Goal: Task Accomplishment & Management: Manage account settings

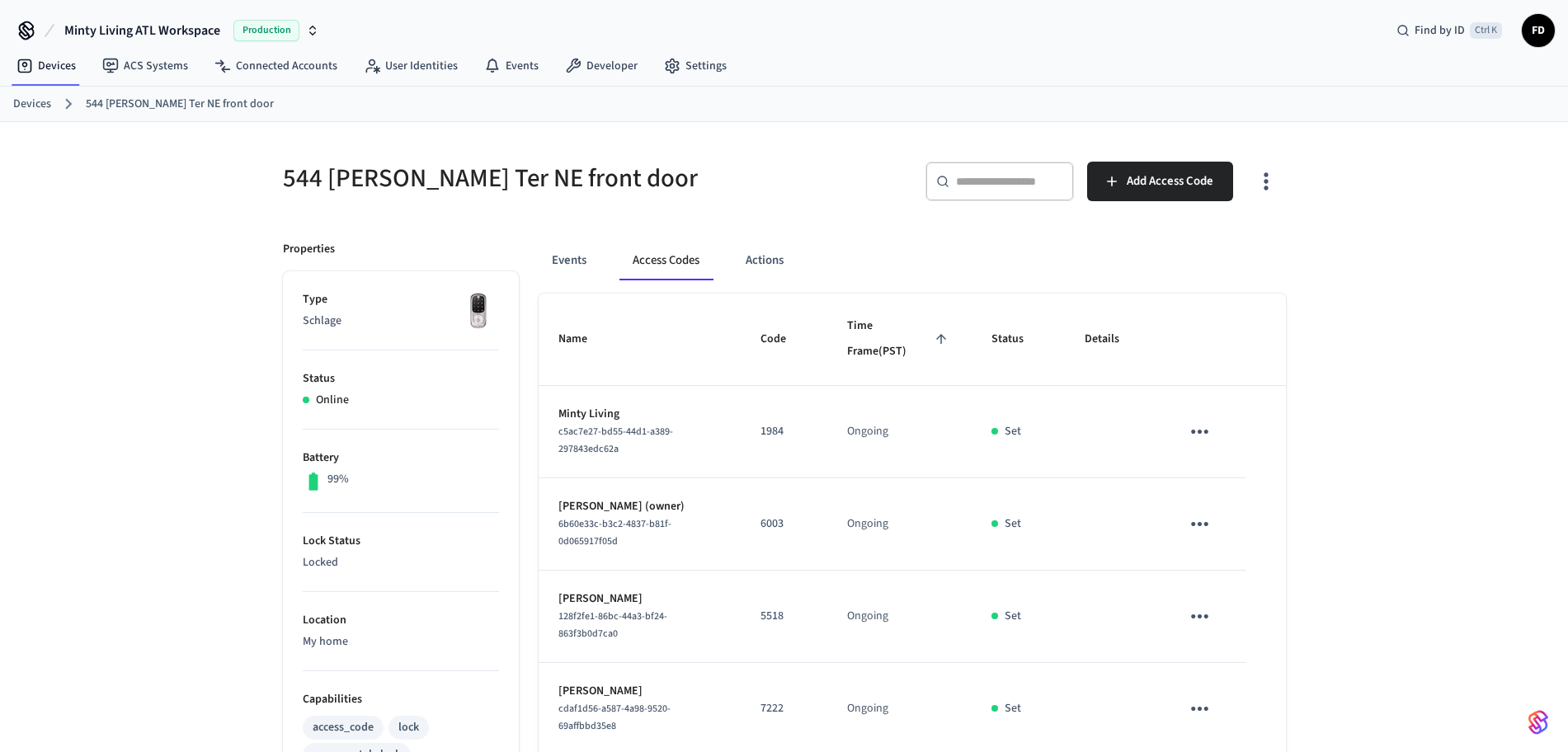
click at [31, 108] on link "Devices" at bounding box center [32, 104] width 38 height 17
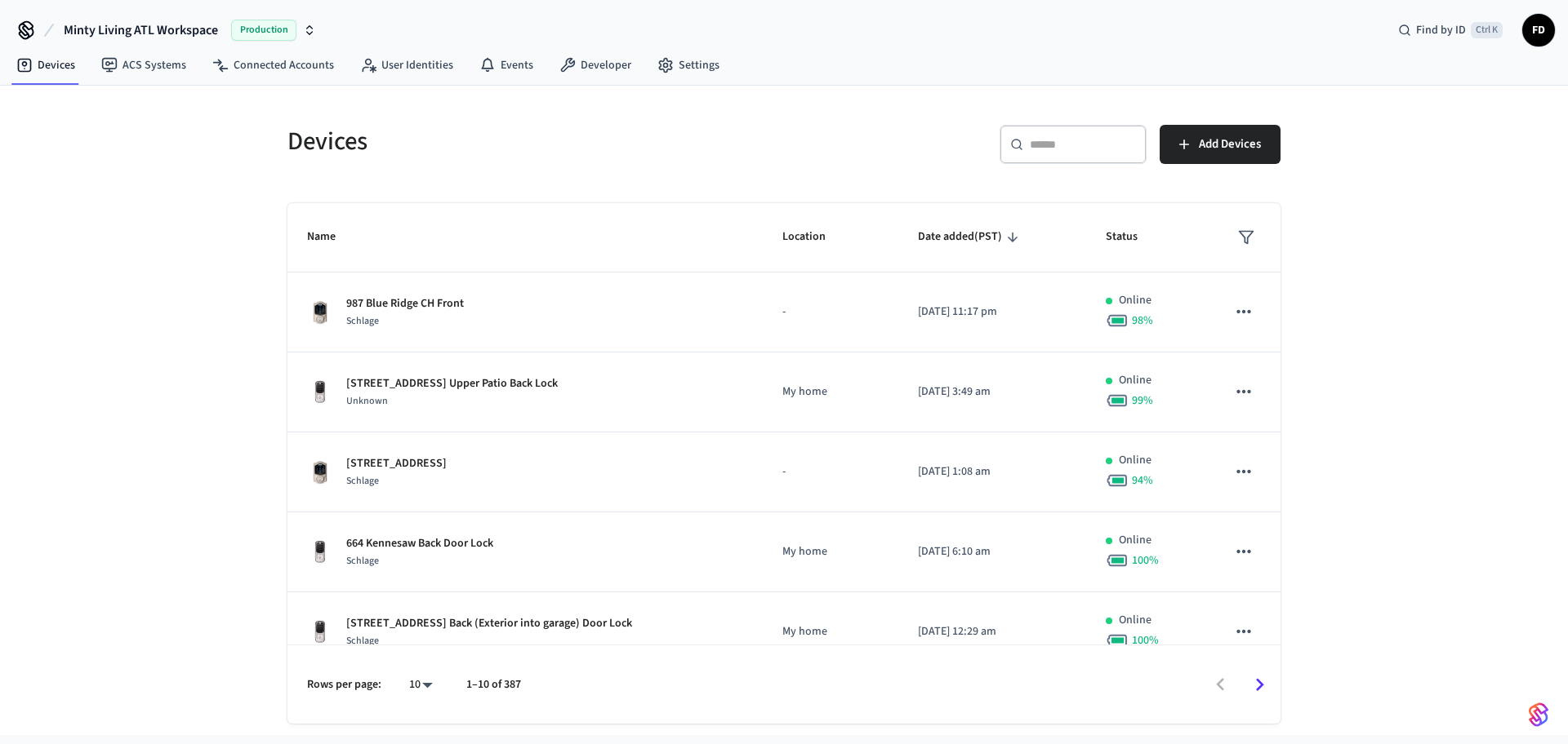
click at [1066, 133] on div "​ ​" at bounding box center [1073, 145] width 147 height 39
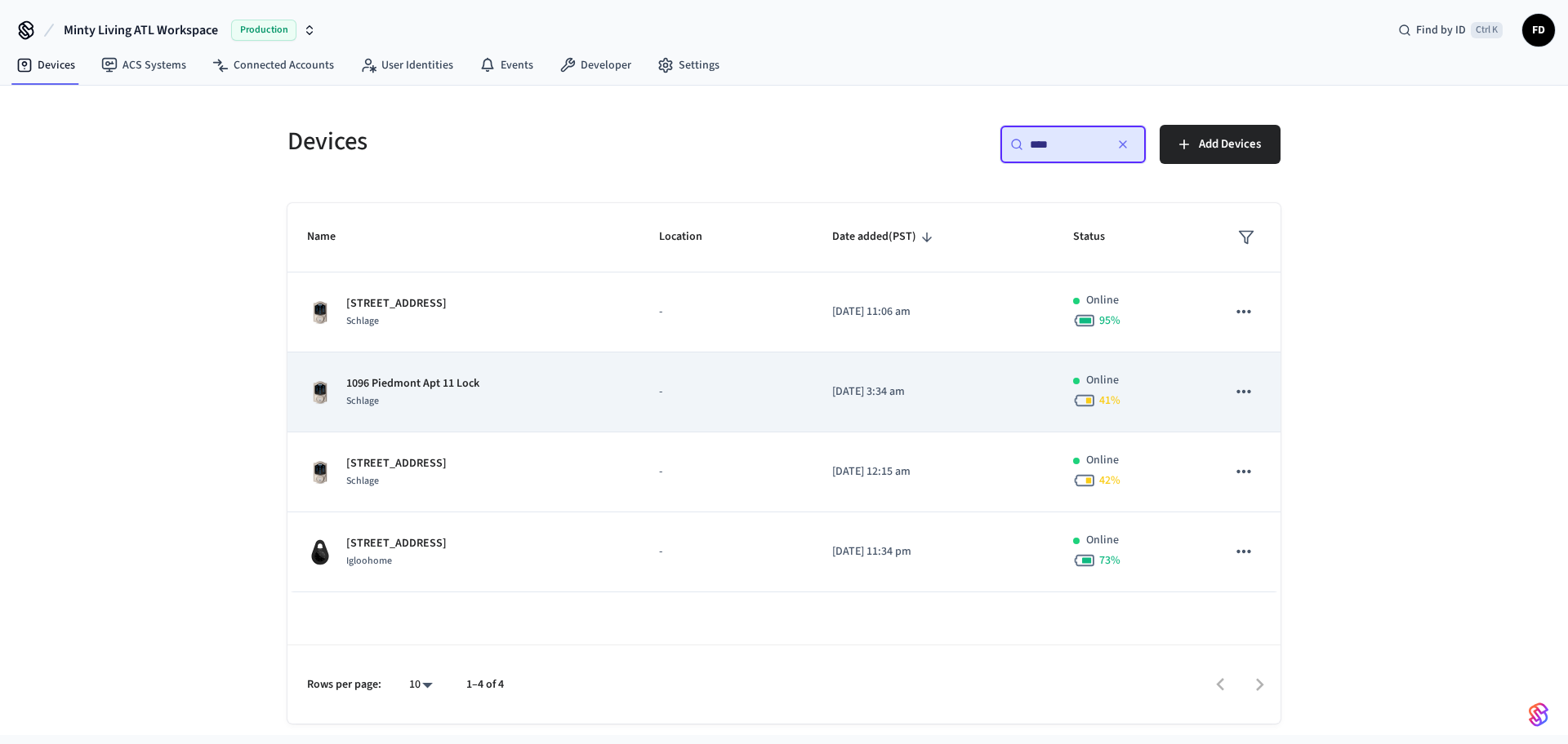
type input "****"
click at [634, 395] on td "1096 Piedmont Apt 11 Lock Schlage" at bounding box center [464, 393] width 352 height 80
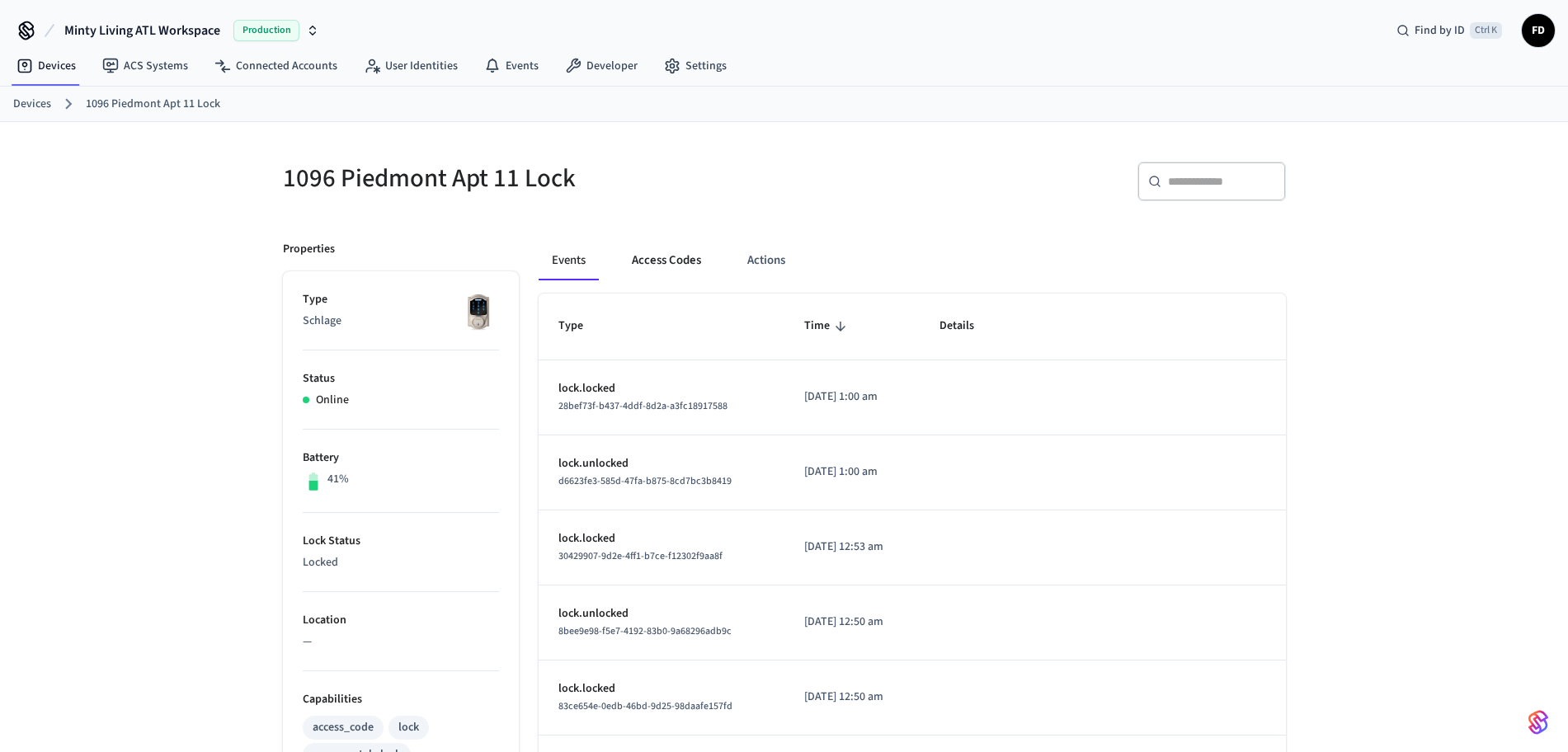
click at [654, 266] on button "Access Codes" at bounding box center [666, 260] width 95 height 40
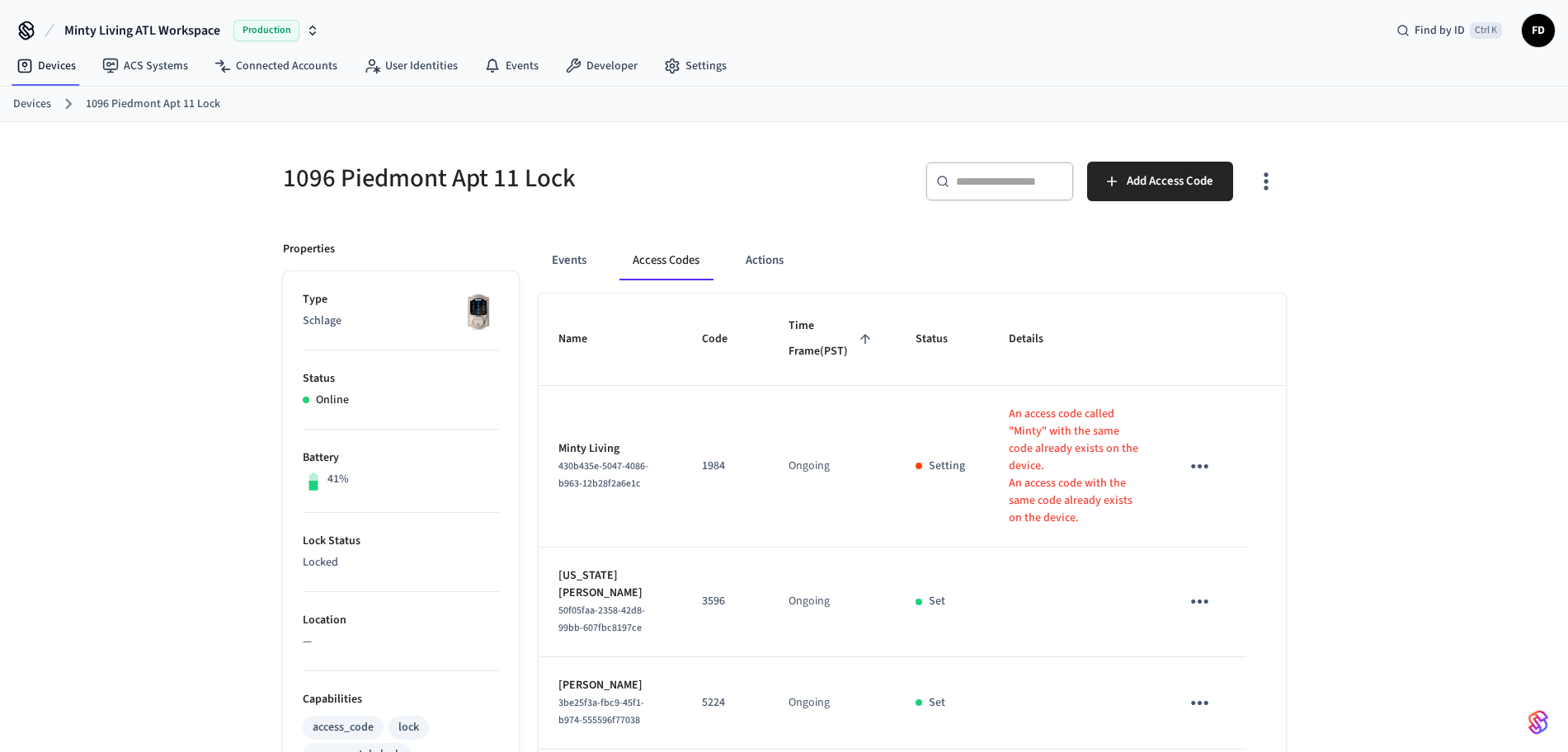
click at [41, 108] on link "Devices" at bounding box center [32, 104] width 38 height 17
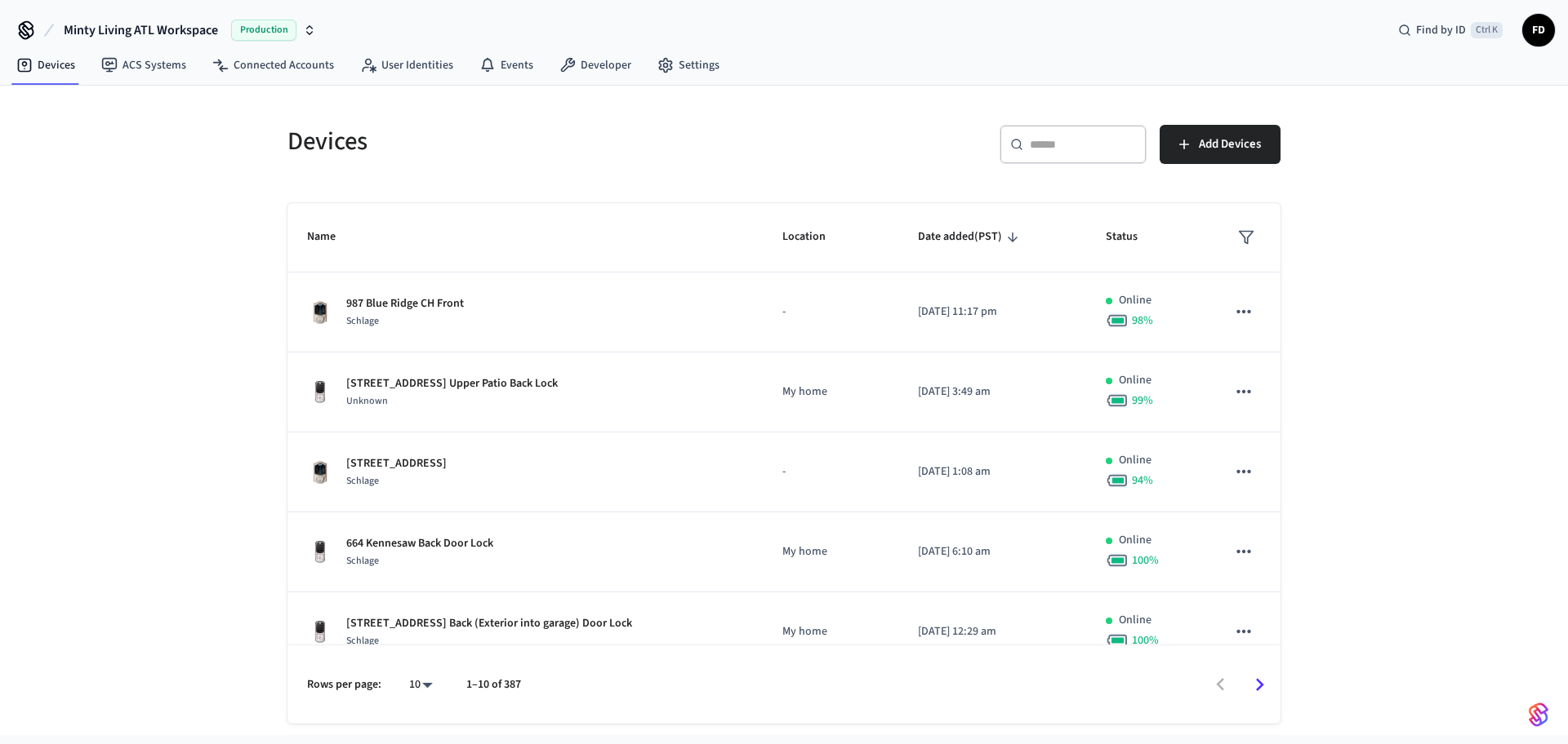
click at [1046, 128] on div "​ ​" at bounding box center [1073, 145] width 147 height 39
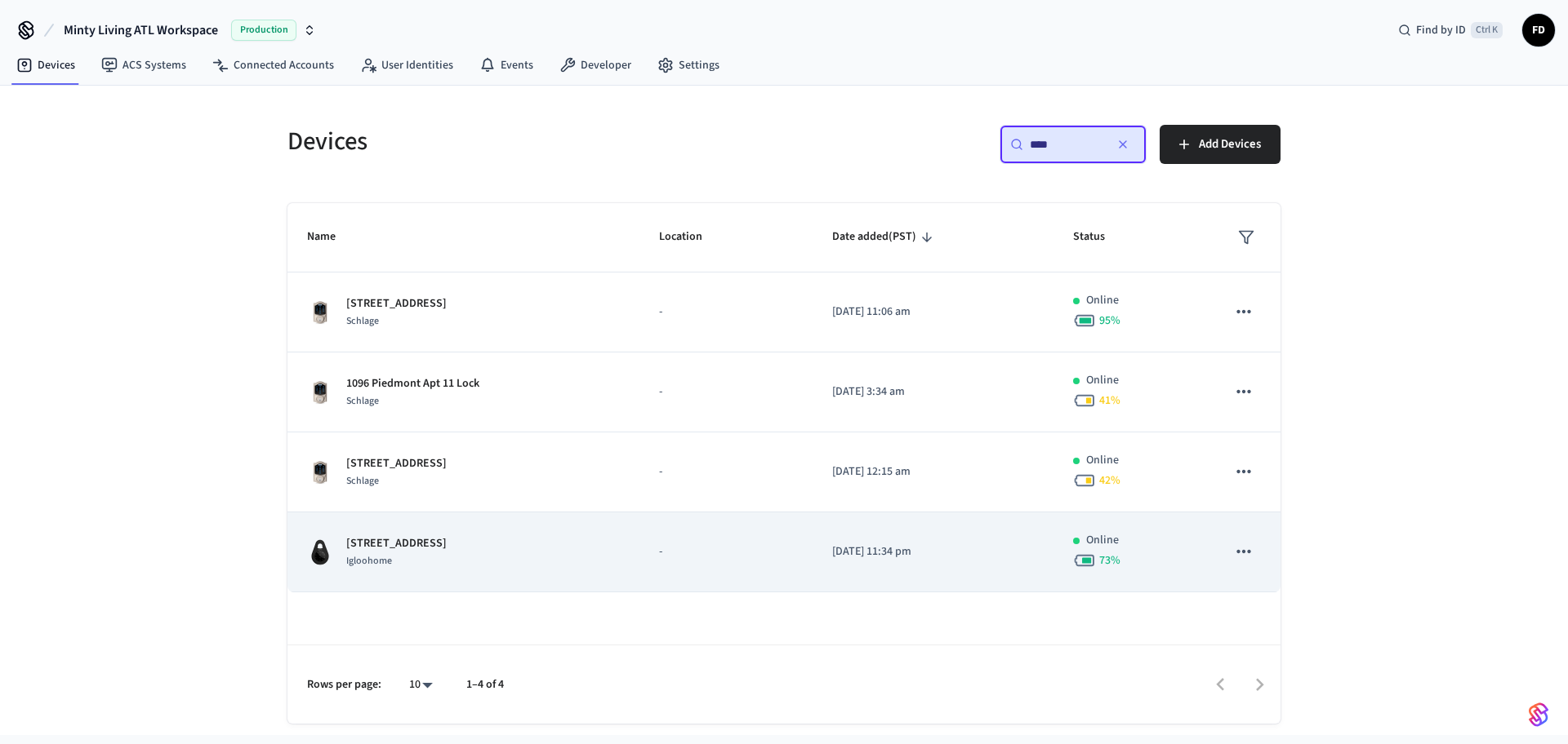
type input "****"
click at [609, 560] on div "1096 Piedmont Lock Box 1 Igloohome" at bounding box center [464, 553] width 313 height 34
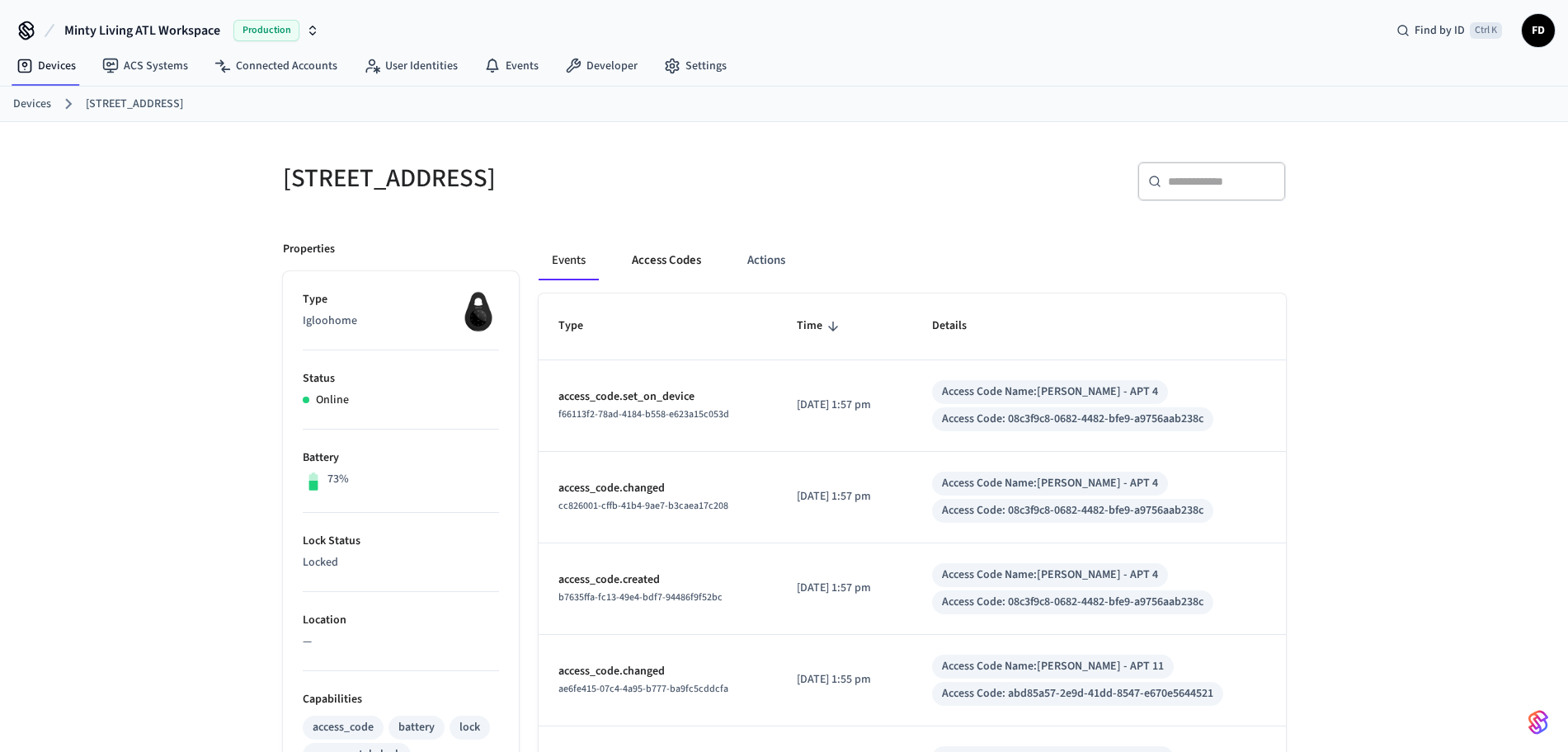
click at [682, 260] on button "Access Codes" at bounding box center [666, 260] width 95 height 40
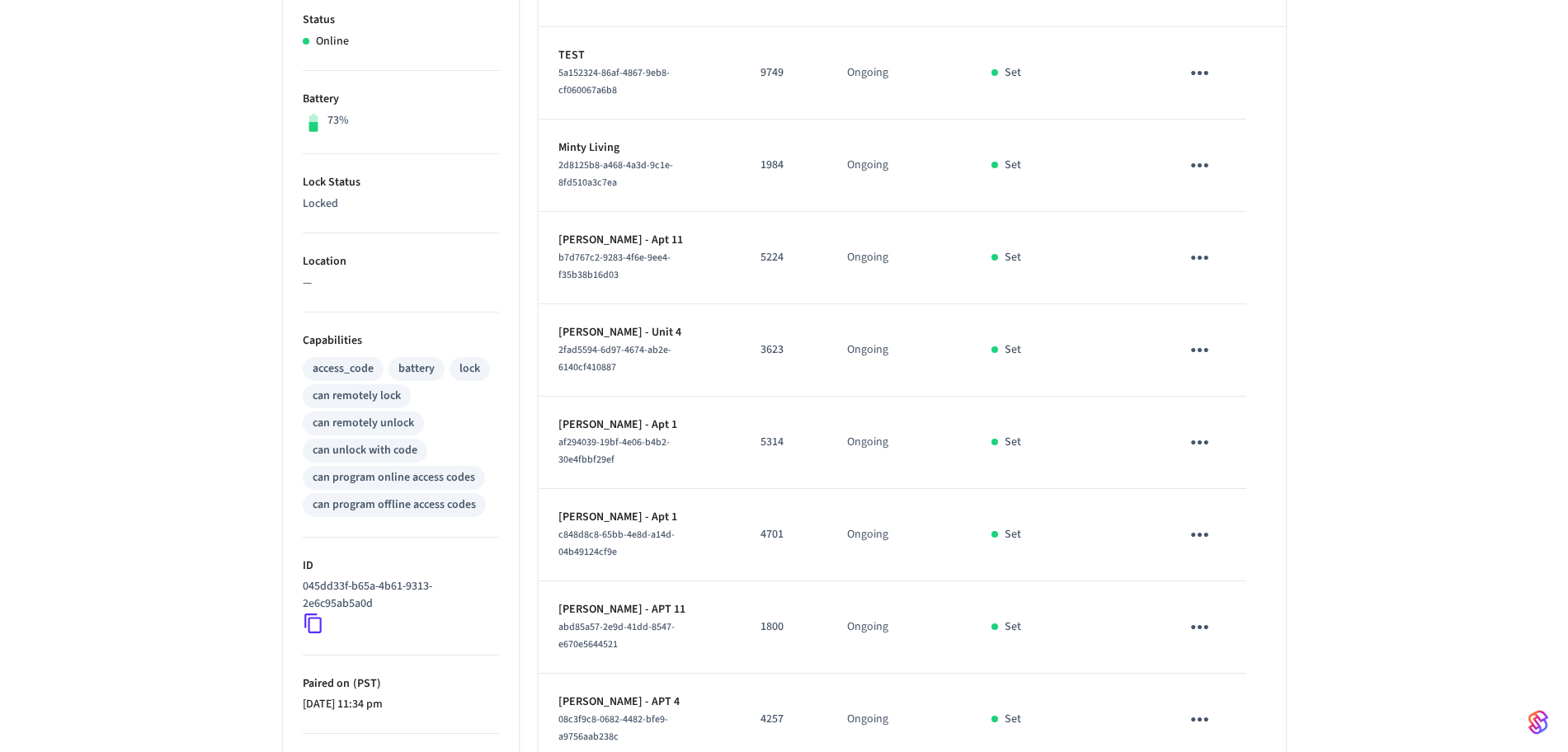
scroll to position [498, 0]
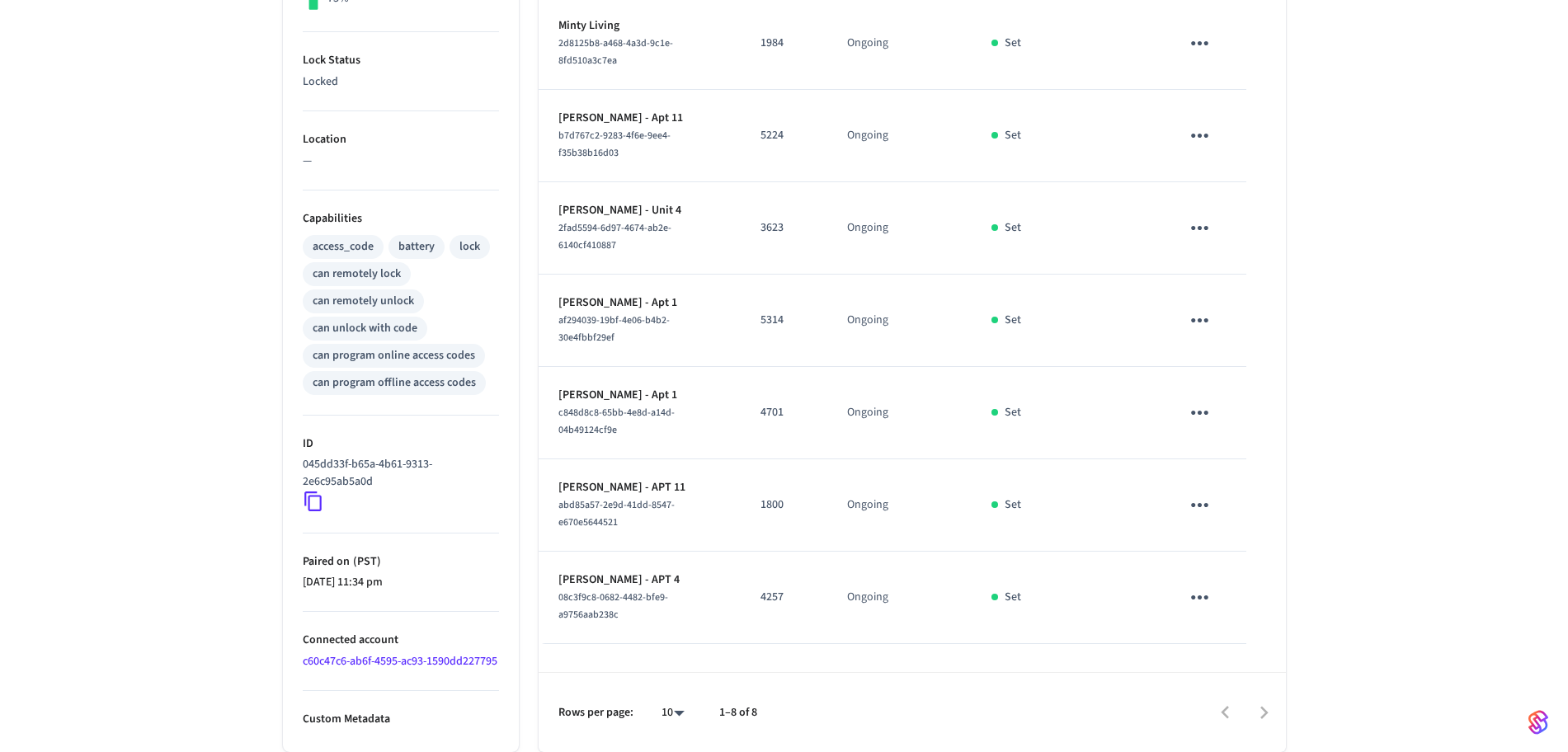
click at [0, 373] on div "1096 Piedmont Lock Box 1 ​ ​ Add Access Code Properties Type Igloohome Status O…" at bounding box center [784, 196] width 1568 height 1111
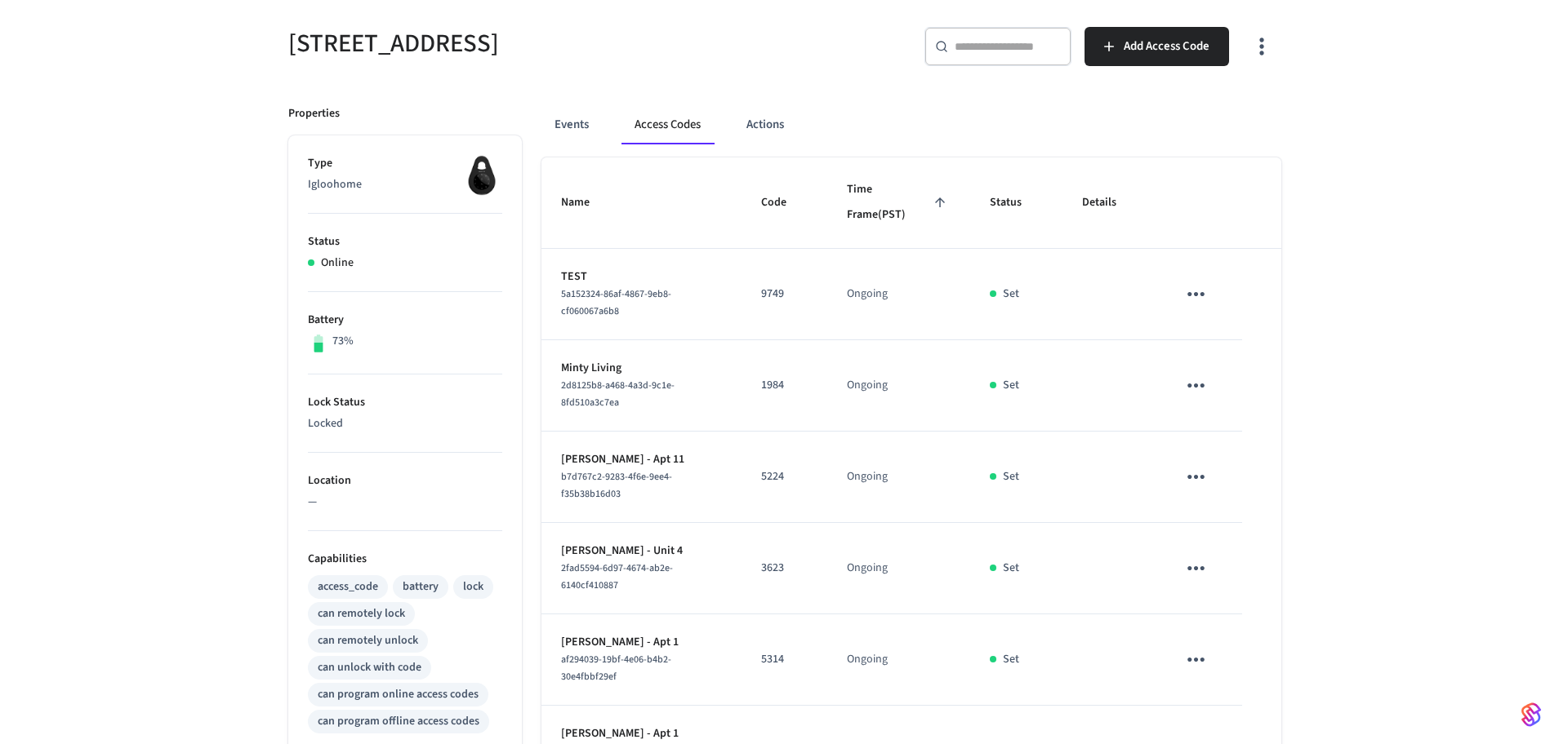
scroll to position [0, 0]
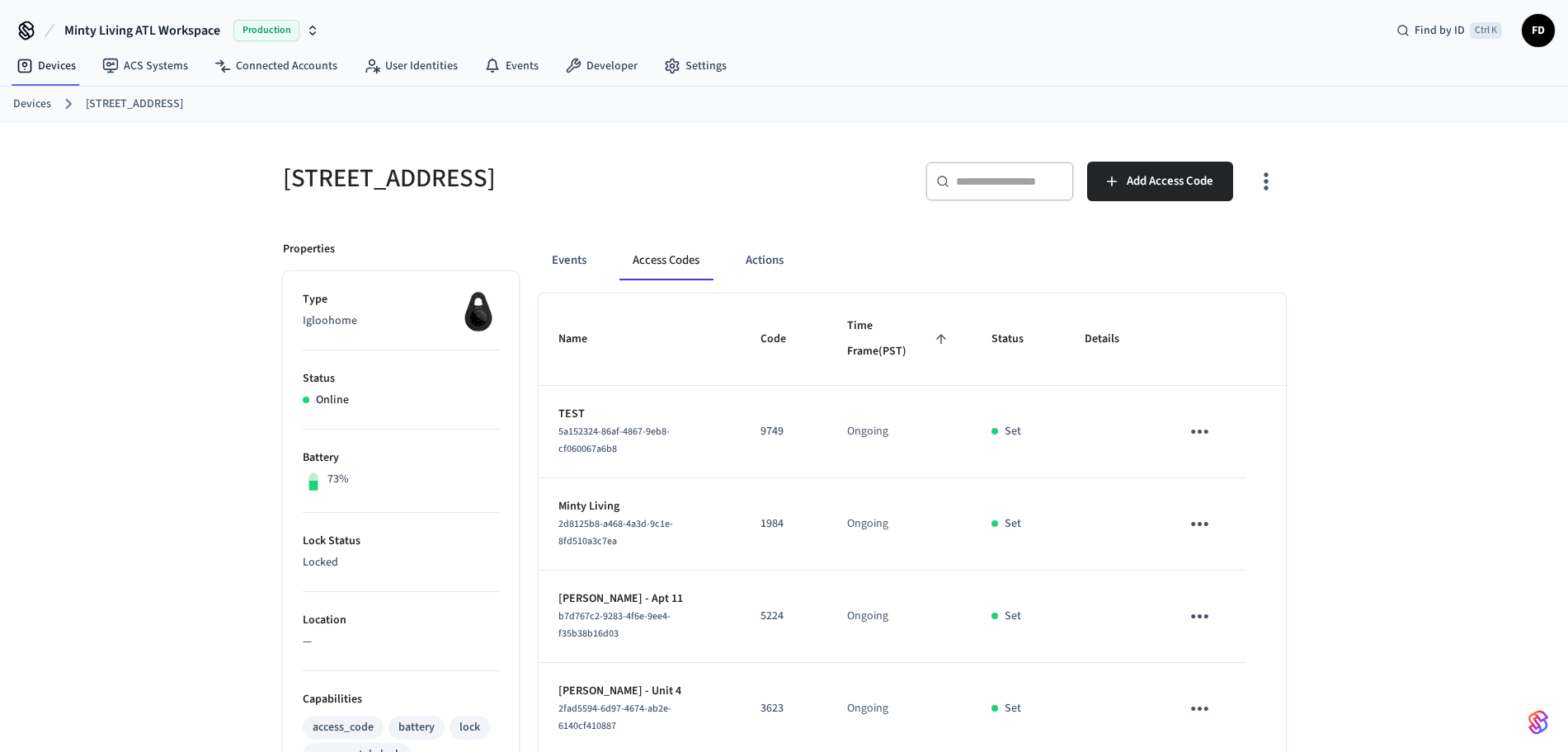
click at [51, 100] on link "Devices" at bounding box center [32, 104] width 38 height 17
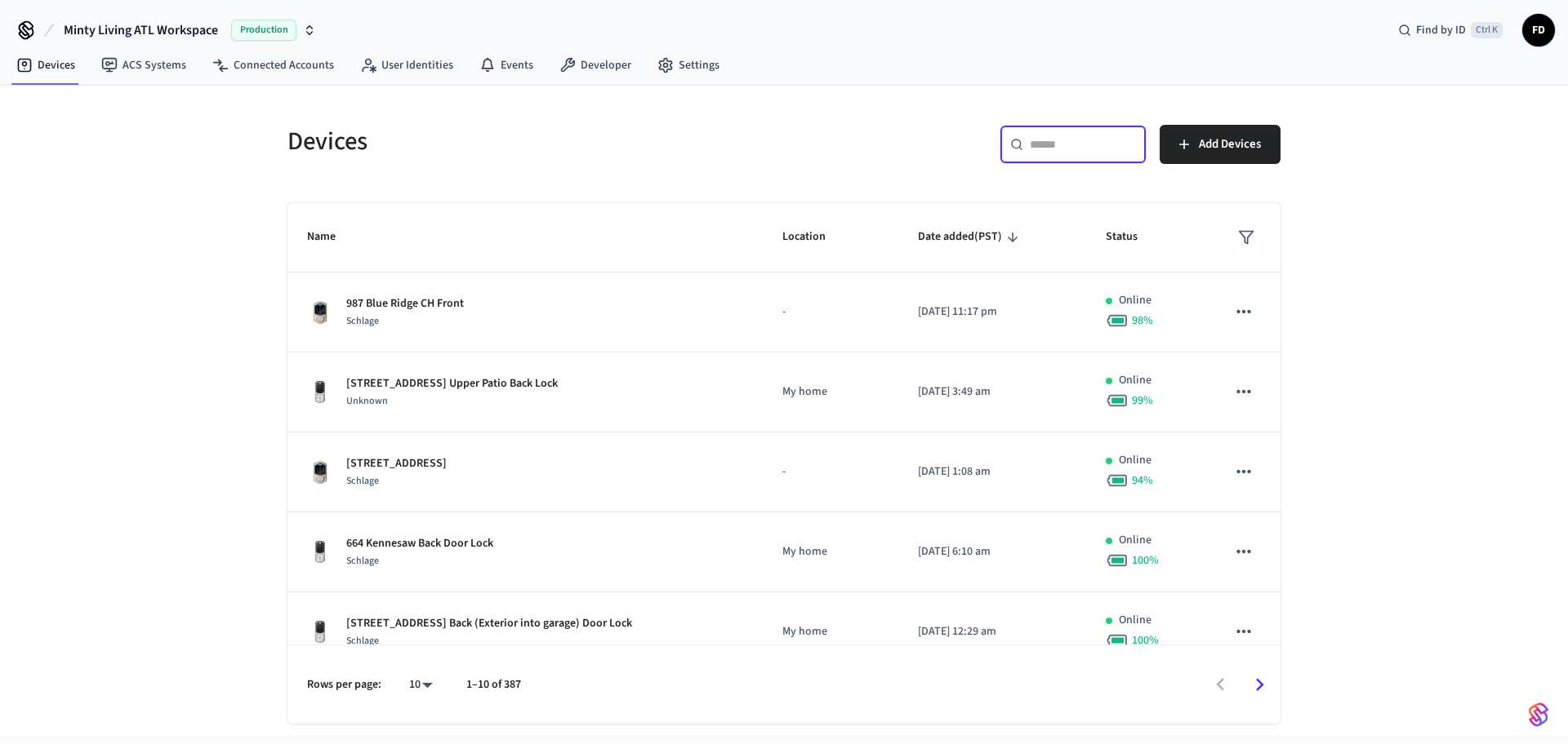
click at [1078, 142] on input "text" at bounding box center [1082, 144] width 106 height 16
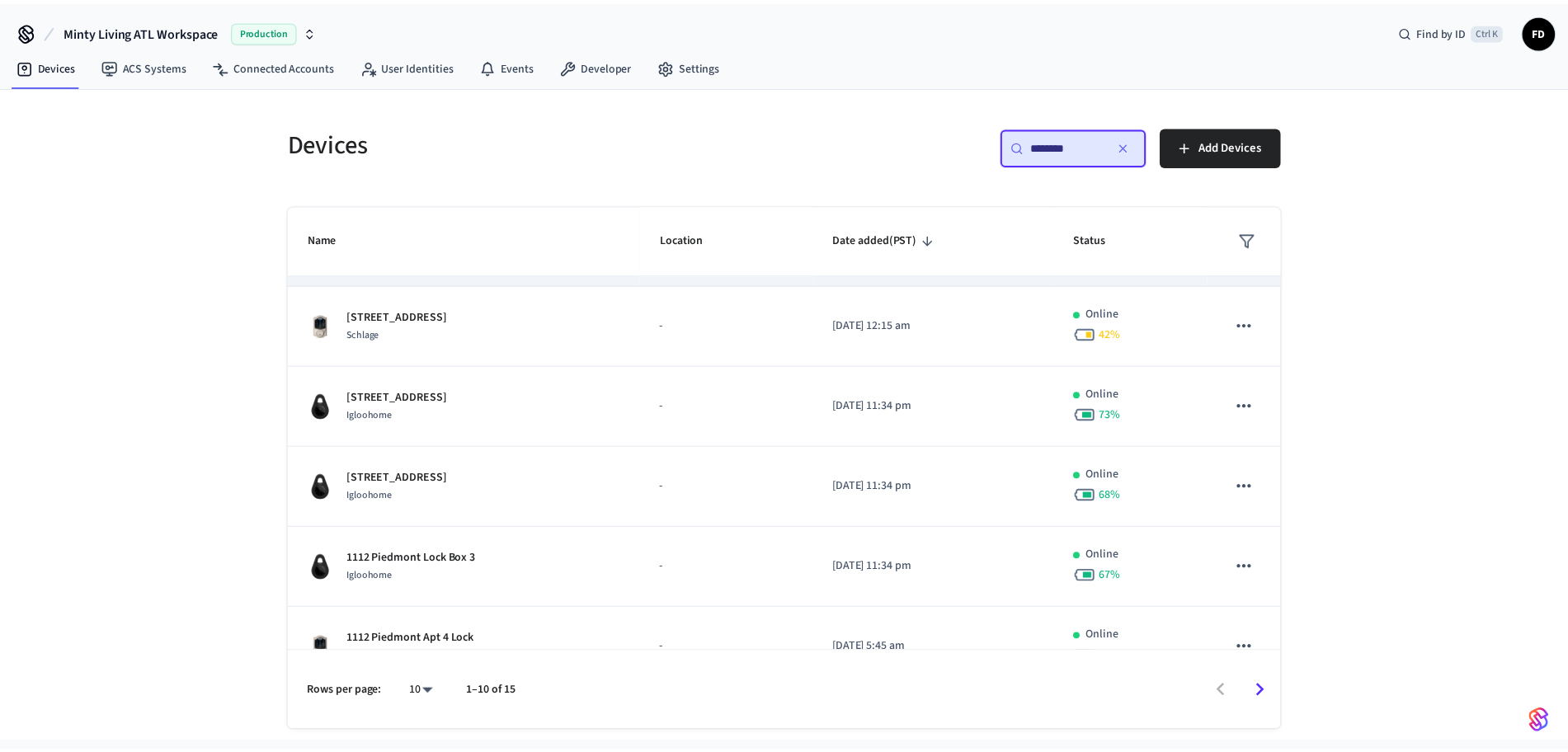
scroll to position [322, 0]
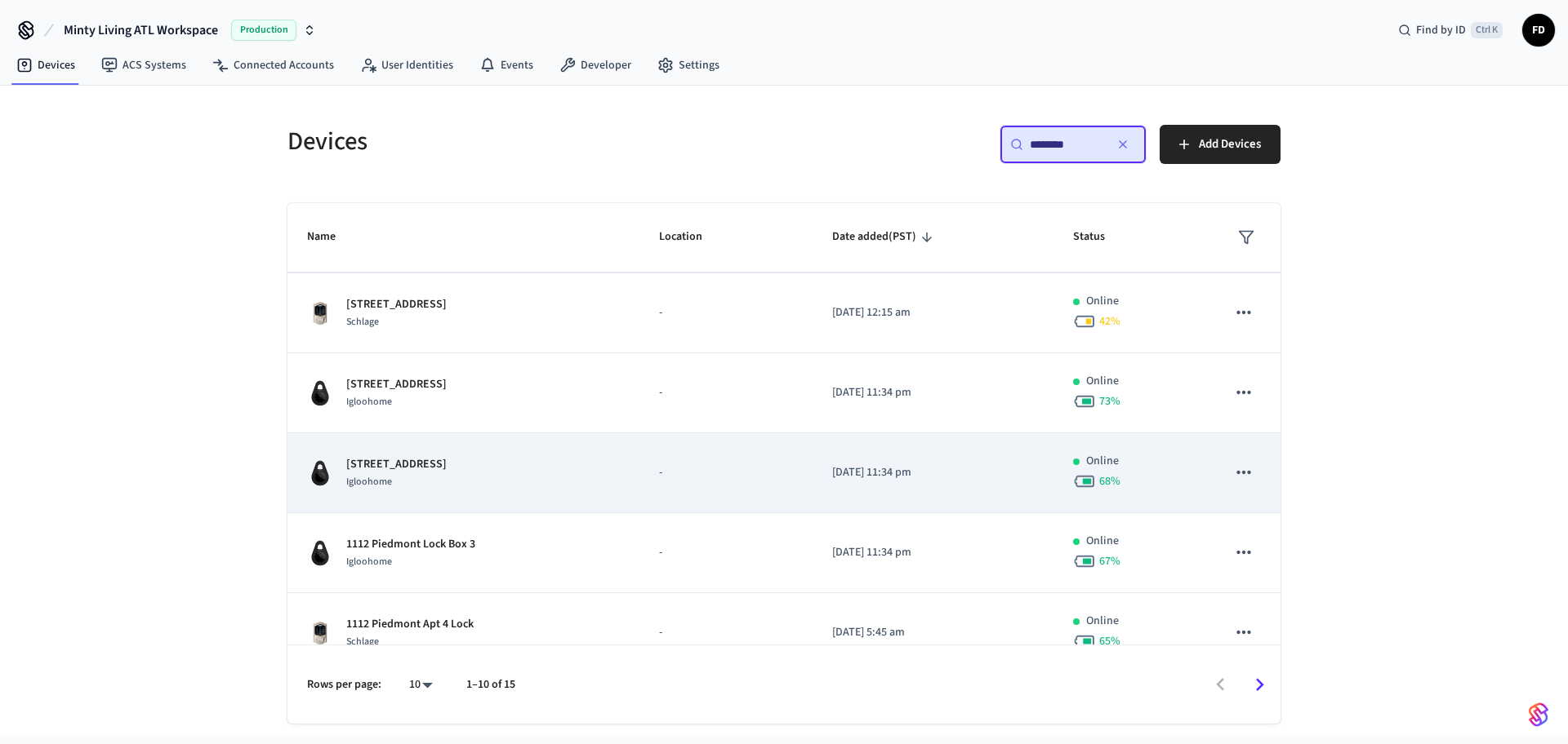
type input "********"
click at [612, 484] on td "1100 Piedmont Lock Box 2 Igloohome" at bounding box center [464, 474] width 352 height 80
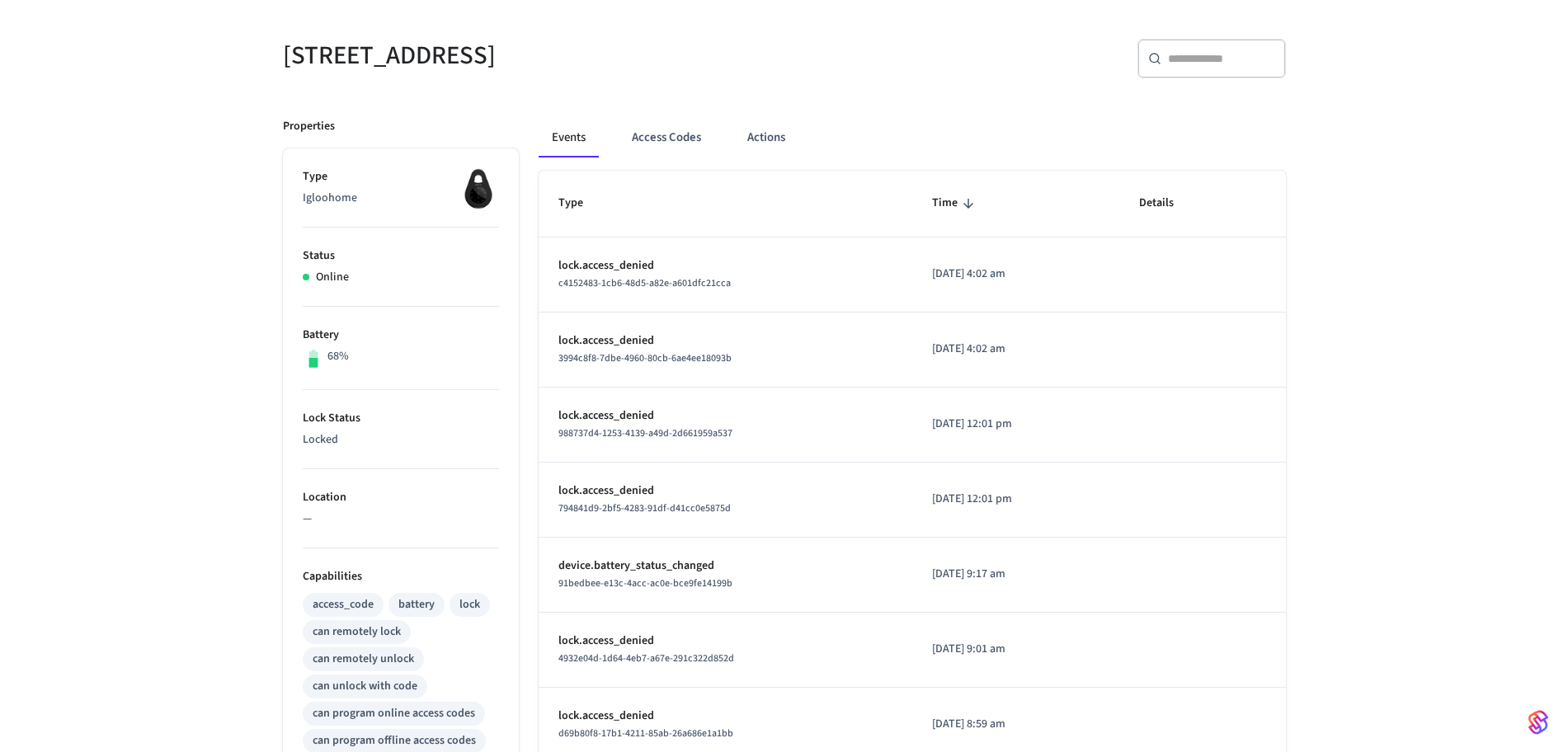
scroll to position [122, 0]
click at [680, 146] on button "Access Codes" at bounding box center [666, 138] width 95 height 40
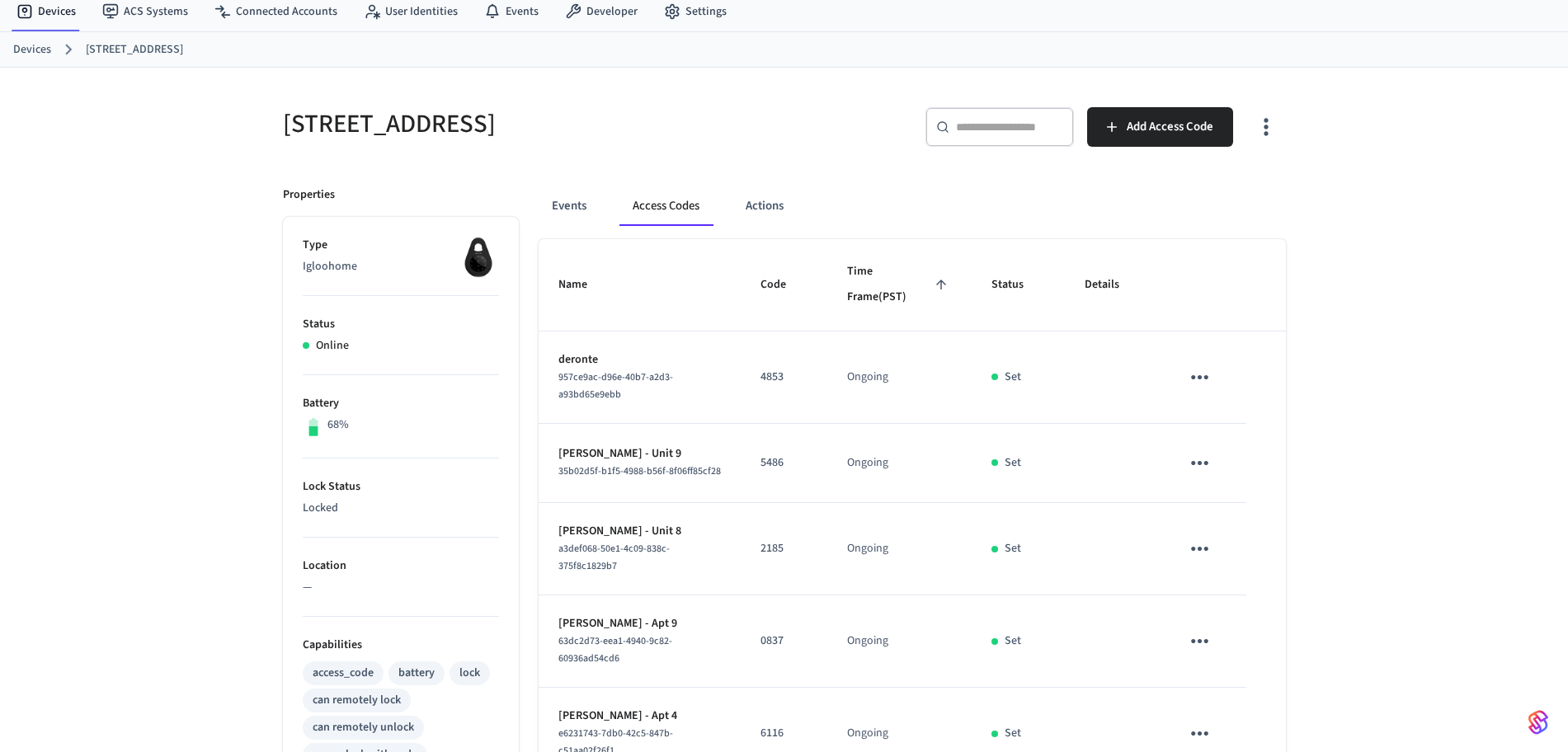
scroll to position [53, 0]
click at [40, 47] on link "Devices" at bounding box center [32, 51] width 38 height 17
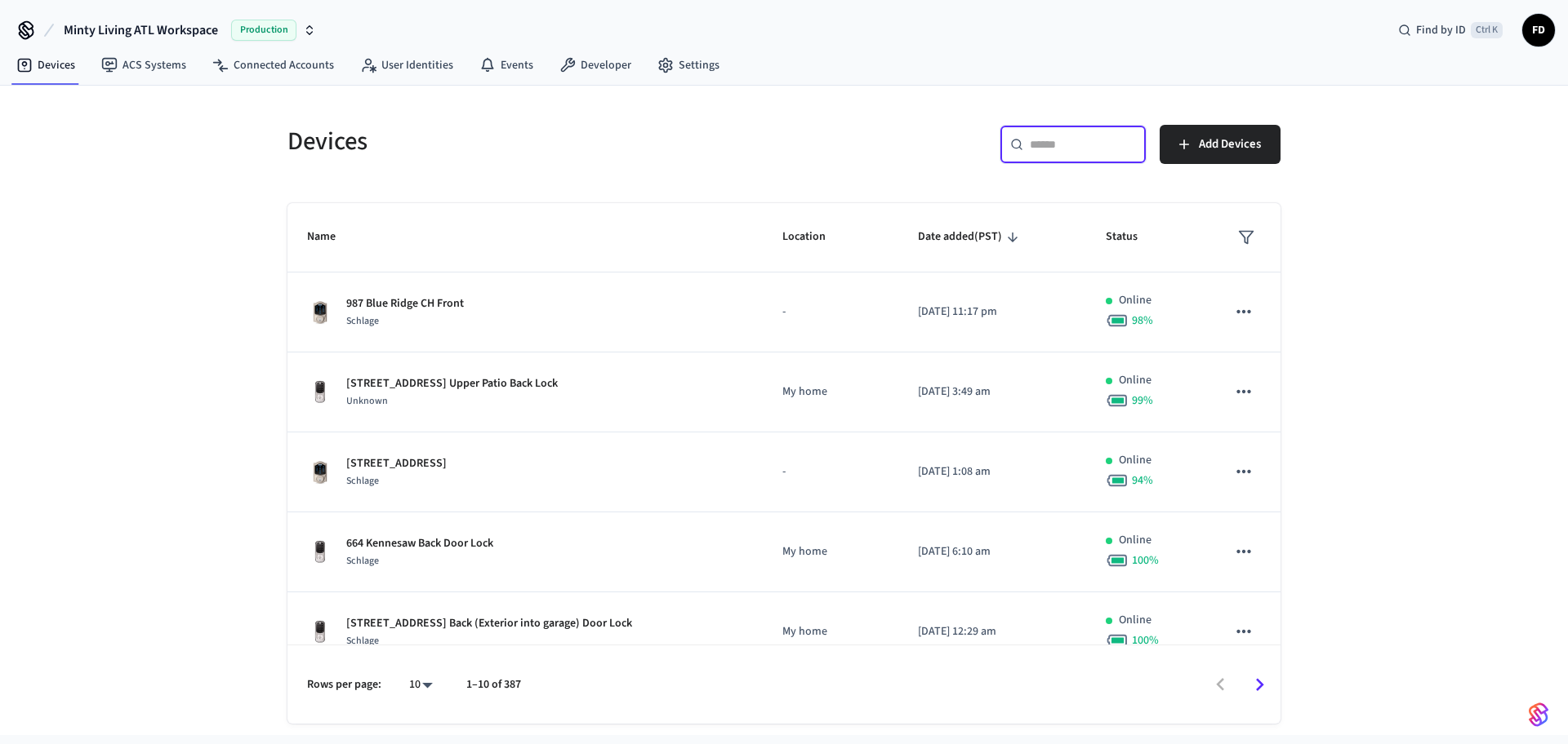
click at [1095, 149] on input "text" at bounding box center [1082, 144] width 106 height 16
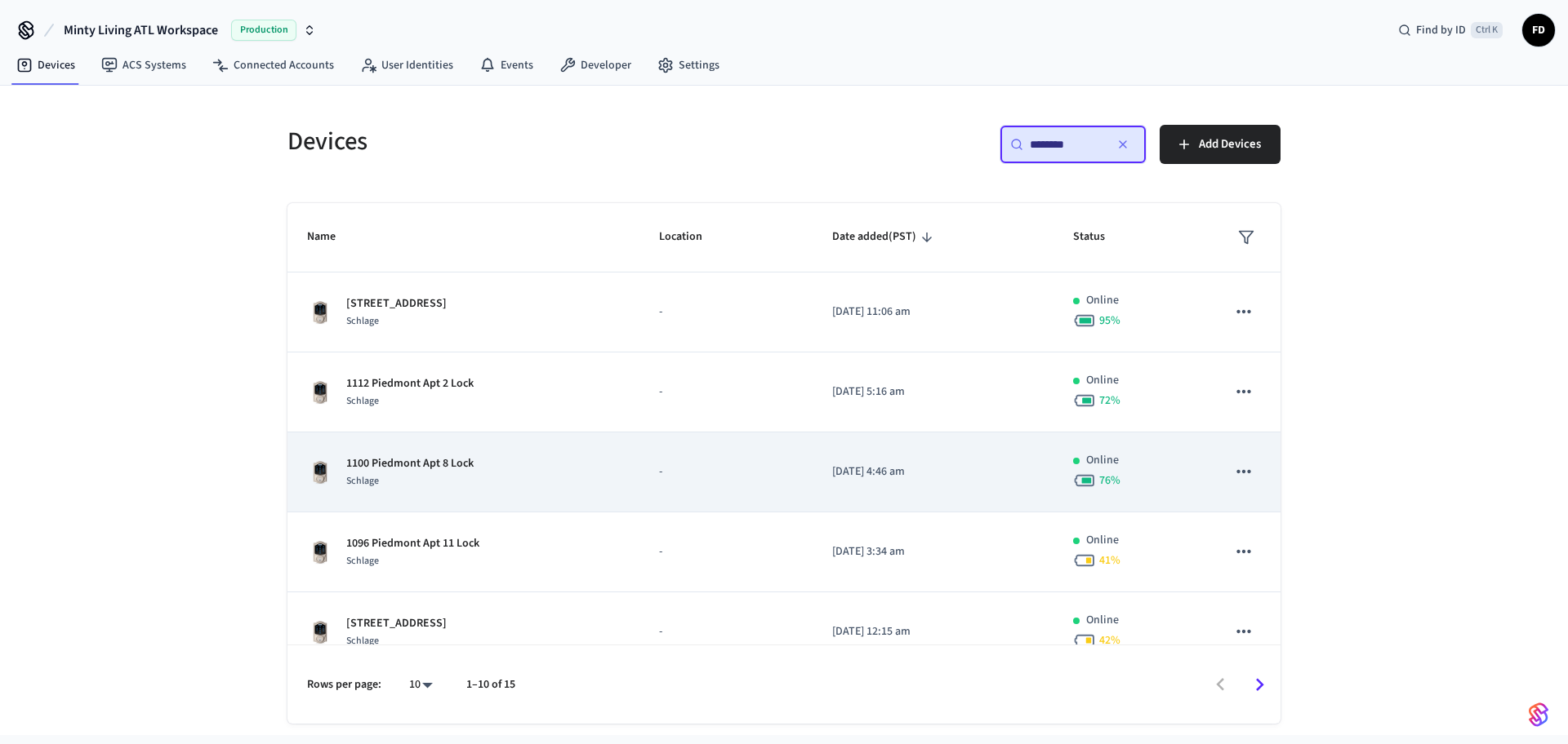
scroll to position [249, 0]
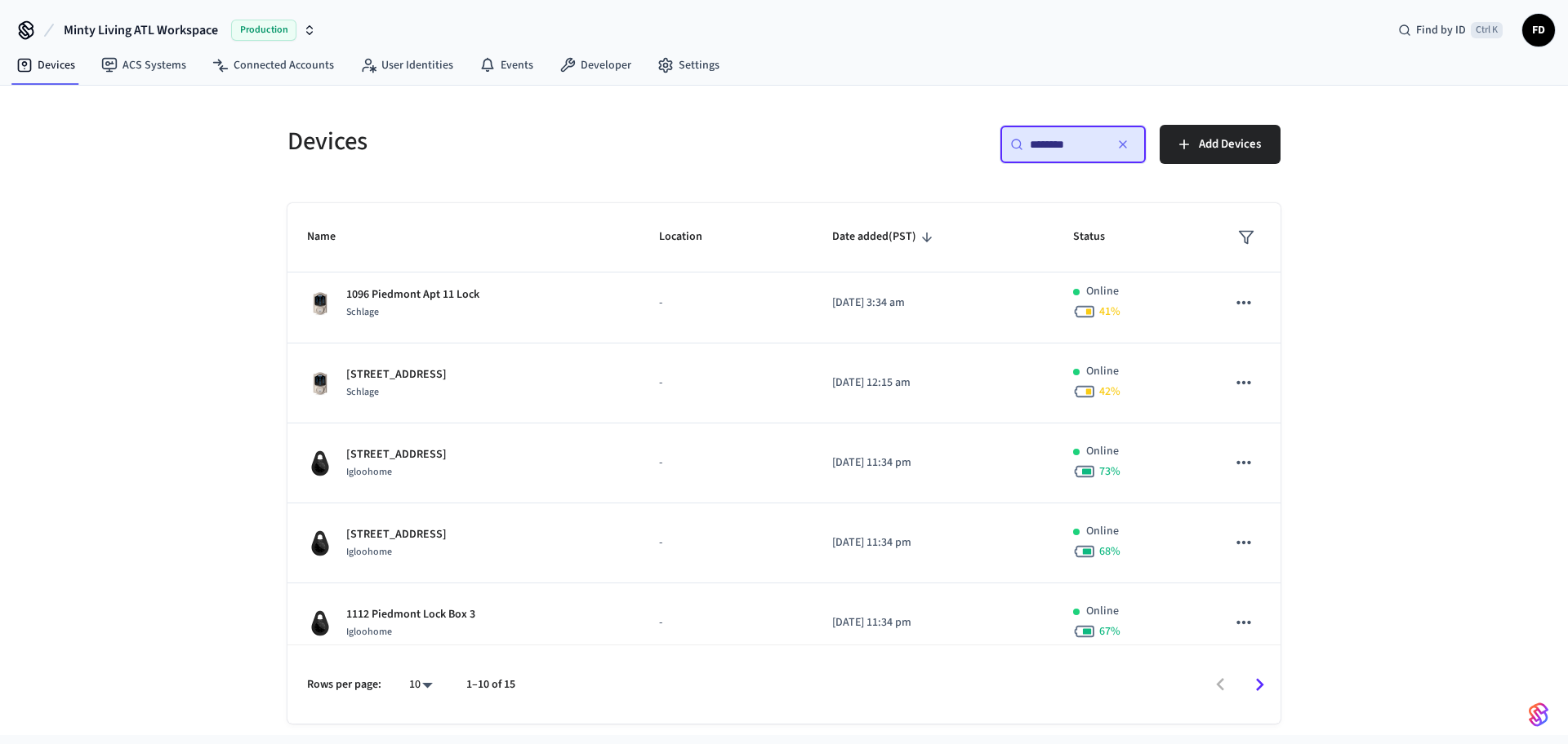
type input "********"
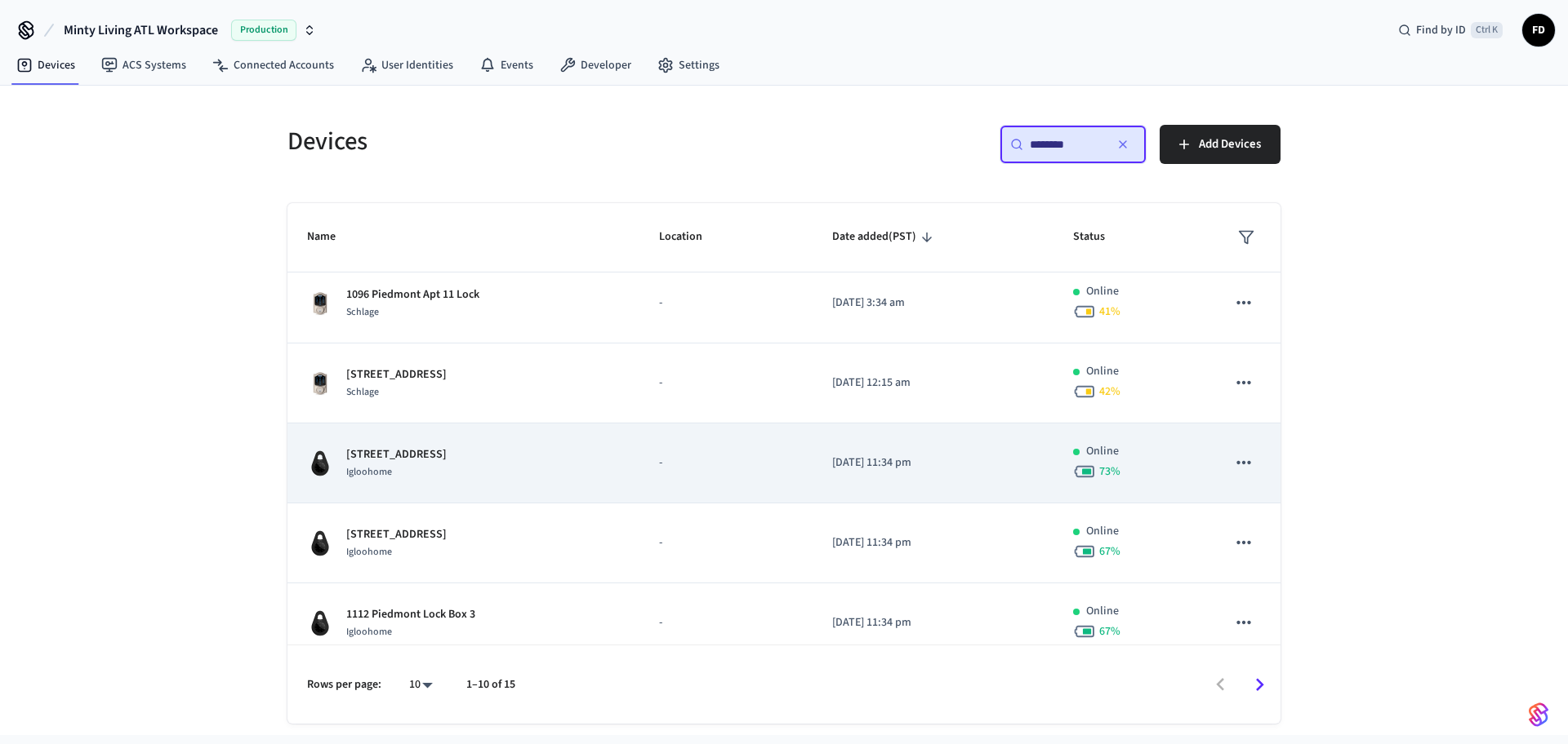
click at [647, 471] on td "-" at bounding box center [726, 463] width 173 height 80
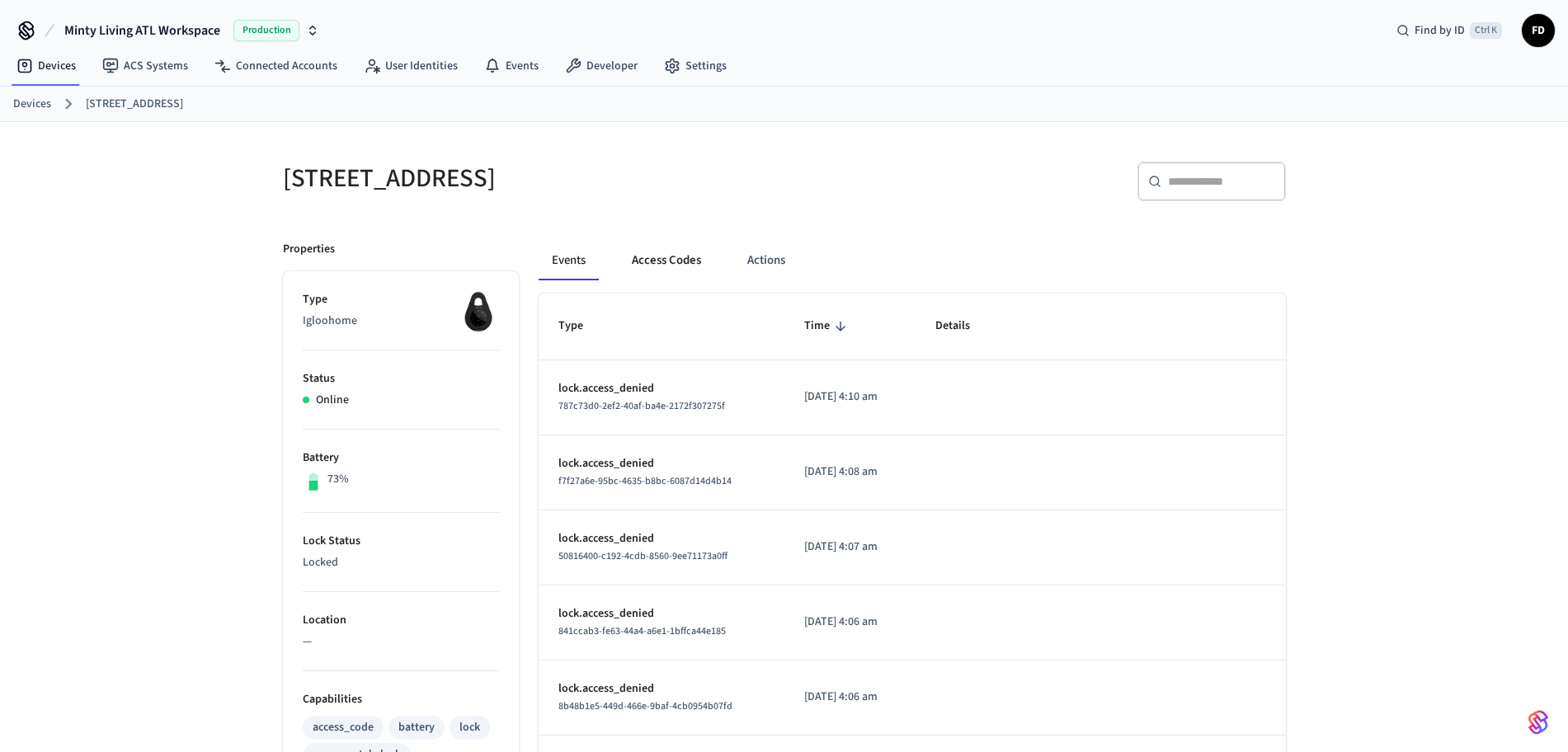
click at [688, 268] on button "Access Codes" at bounding box center [666, 260] width 95 height 40
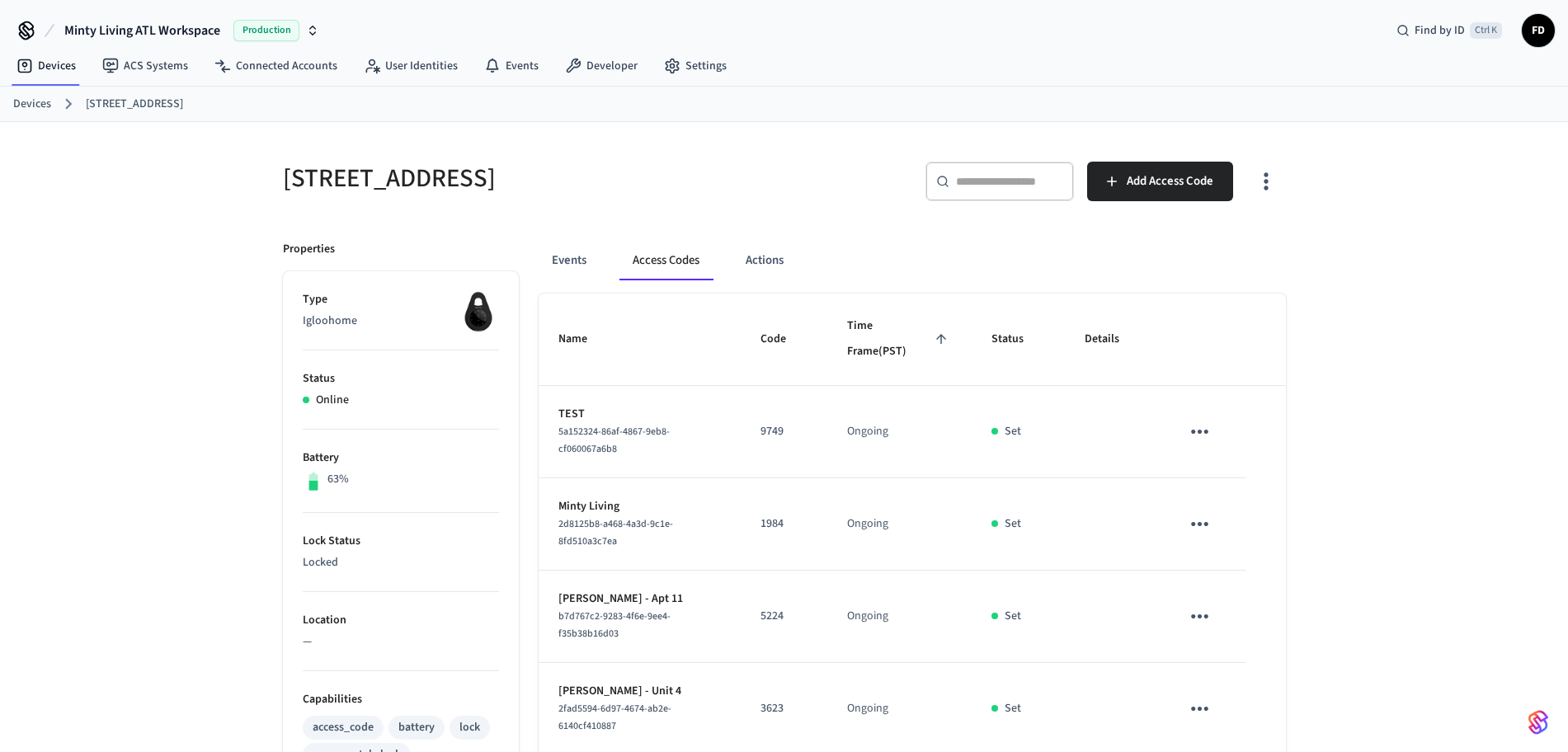
click at [30, 106] on link "Devices" at bounding box center [32, 104] width 38 height 17
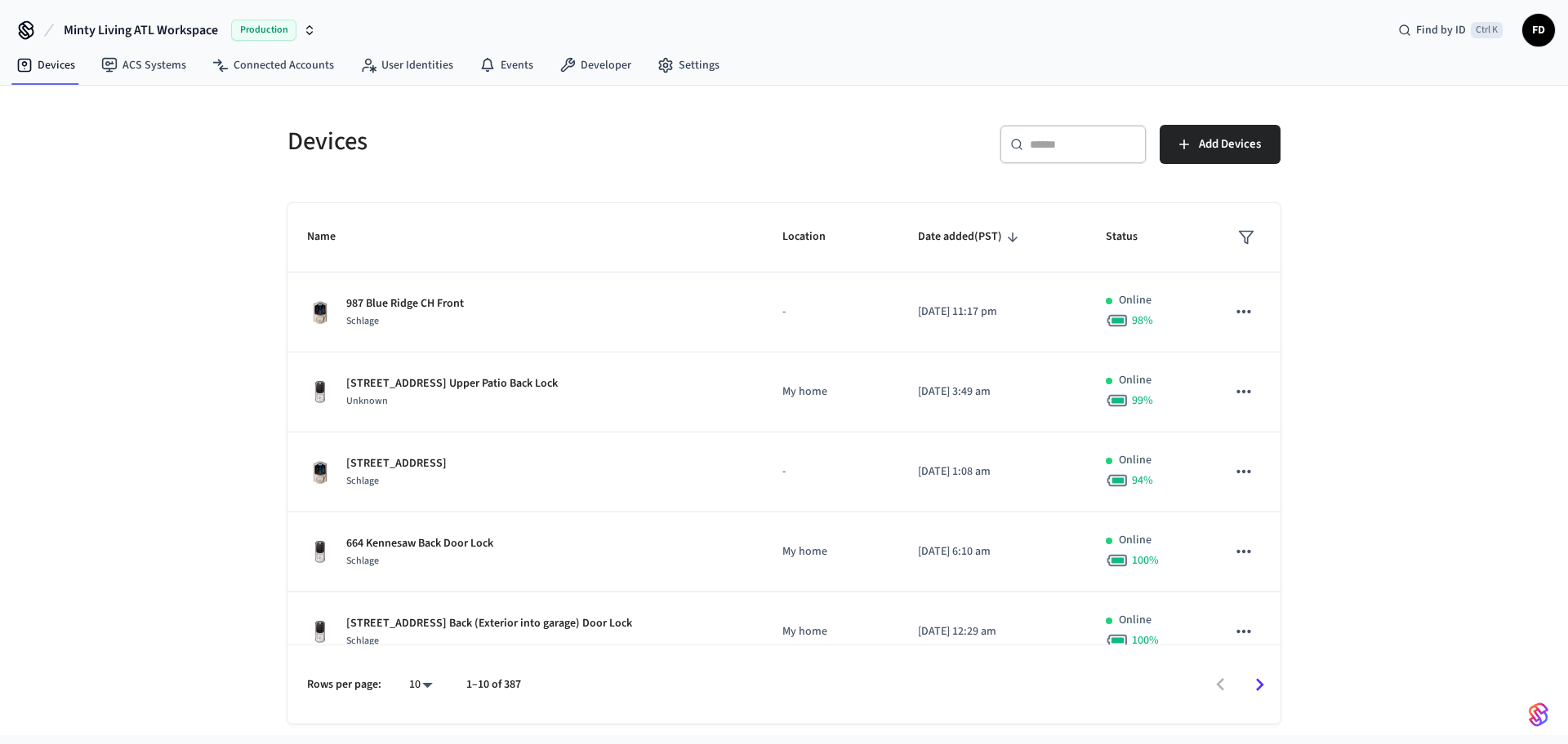
click at [1058, 158] on div "​ ​" at bounding box center [1073, 145] width 147 height 39
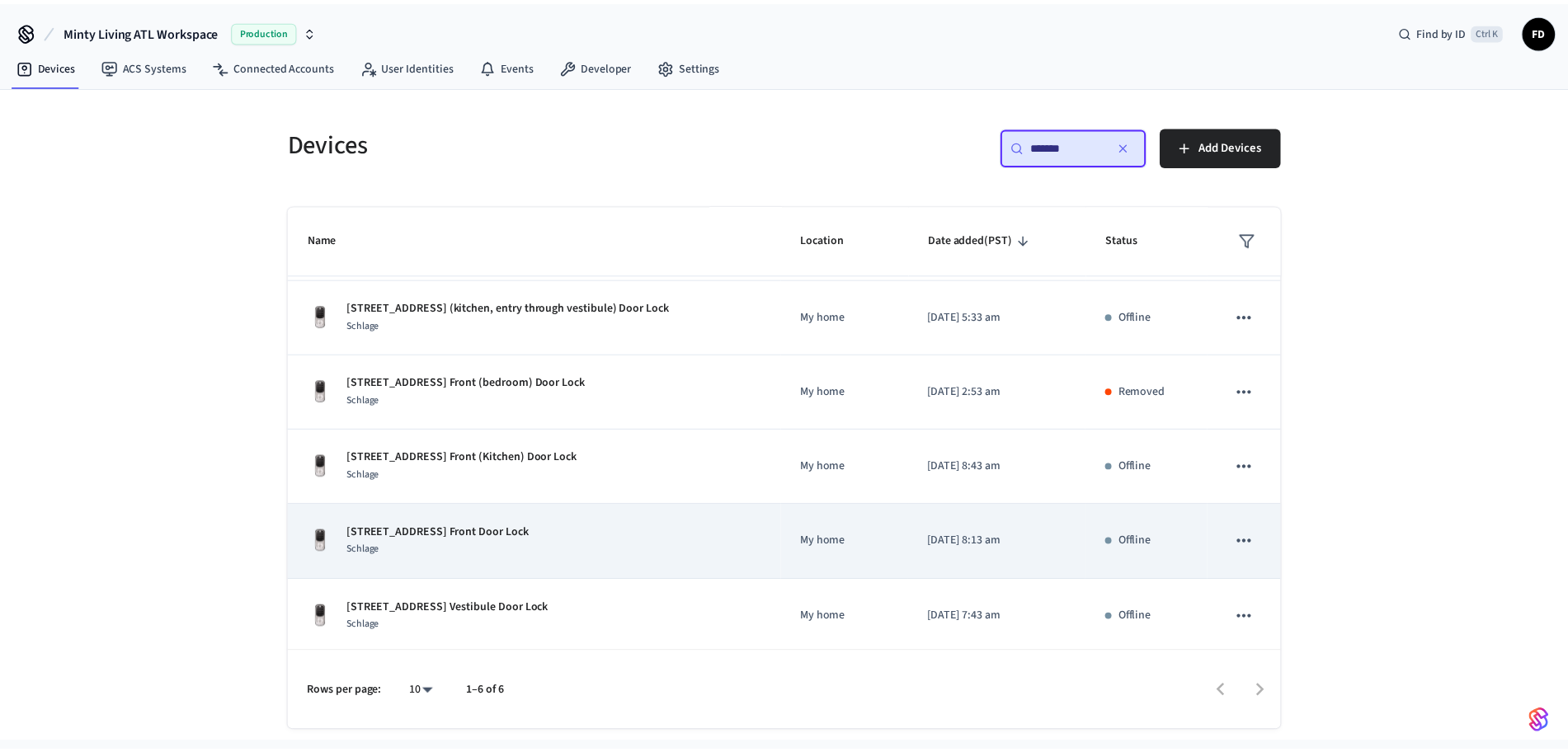
scroll to position [75, 0]
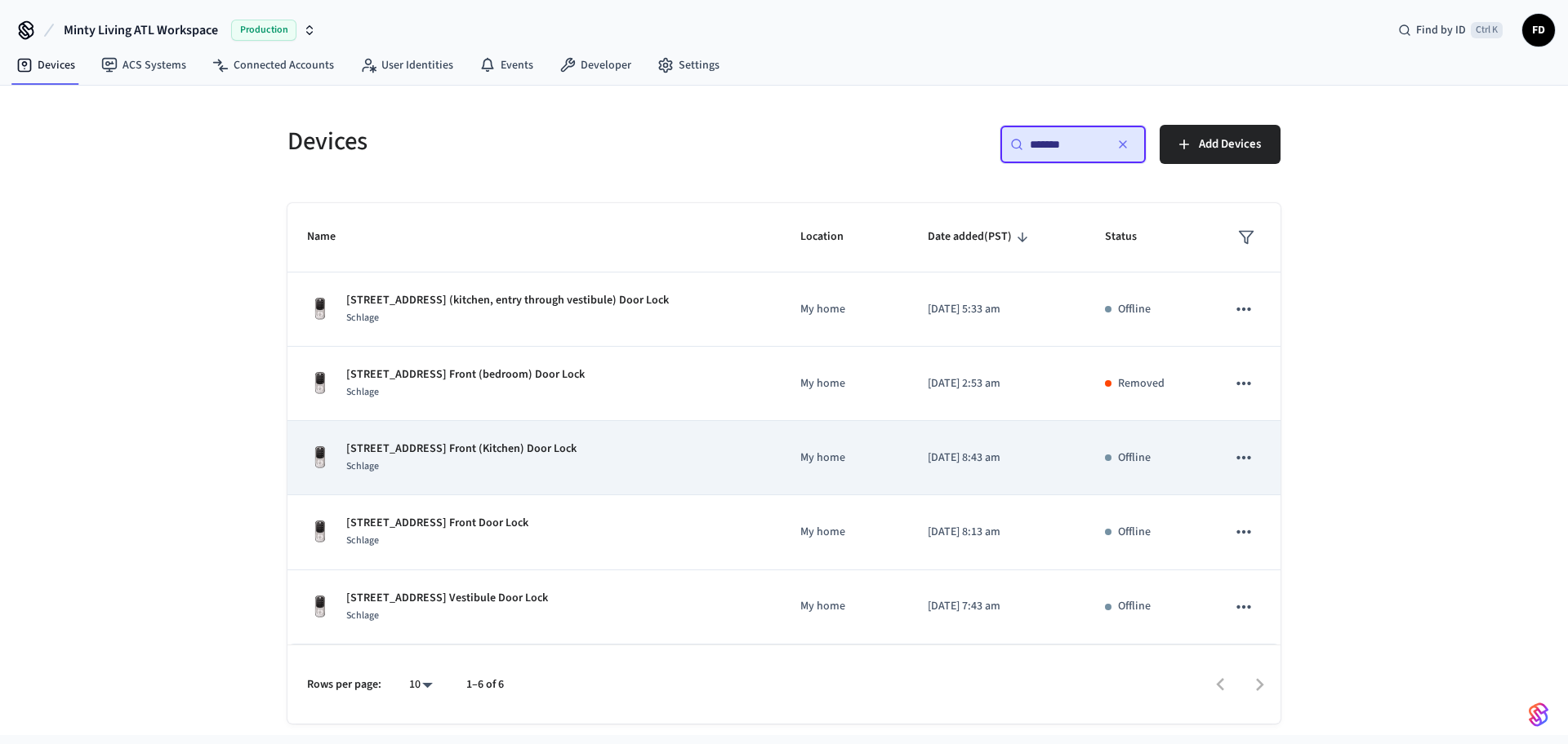
type input "*******"
click at [698, 470] on div "[STREET_ADDRESS] Front (Kitchen) Door Lock Schlage" at bounding box center [534, 457] width 454 height 34
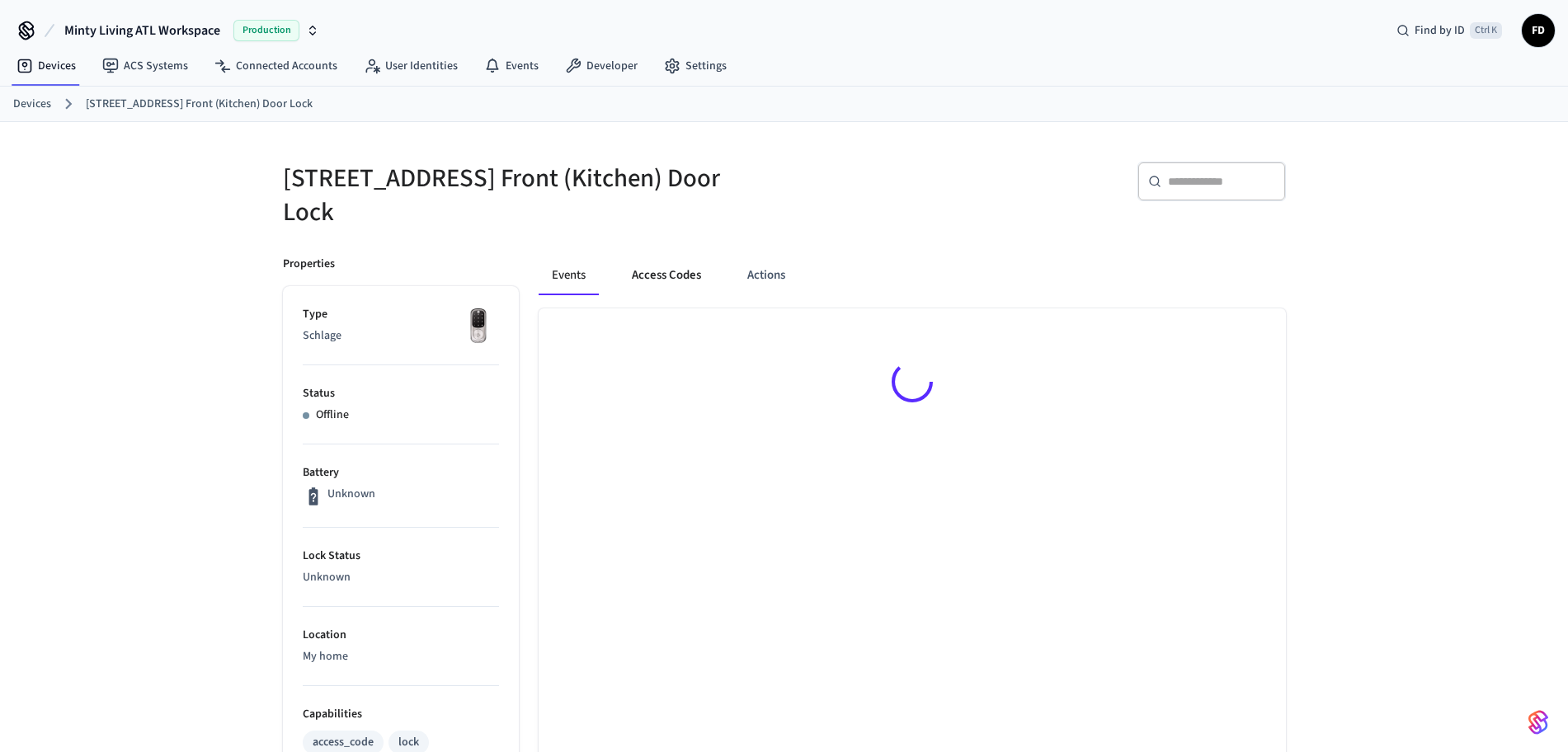
click at [650, 274] on button "Access Codes" at bounding box center [666, 276] width 95 height 40
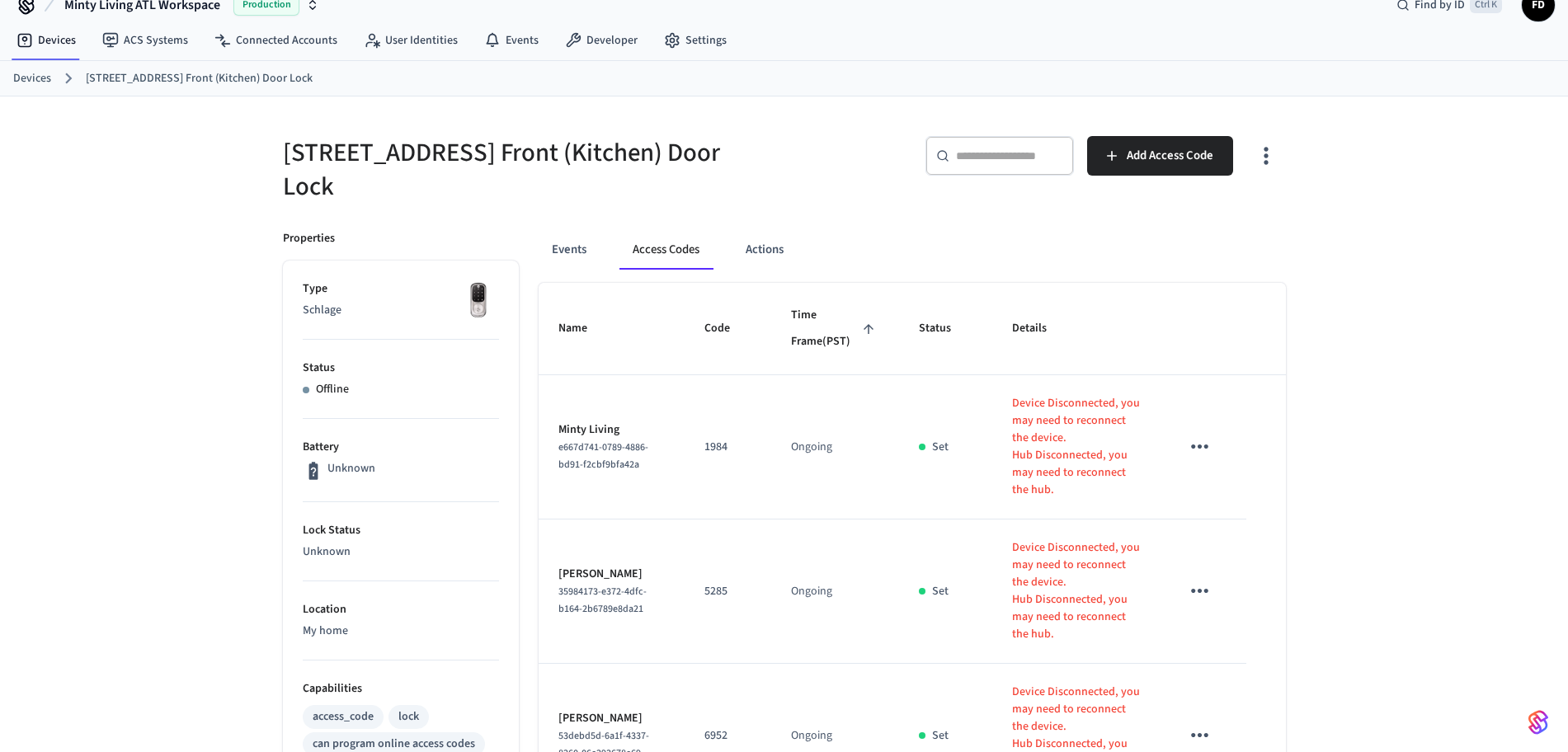
scroll to position [501, 0]
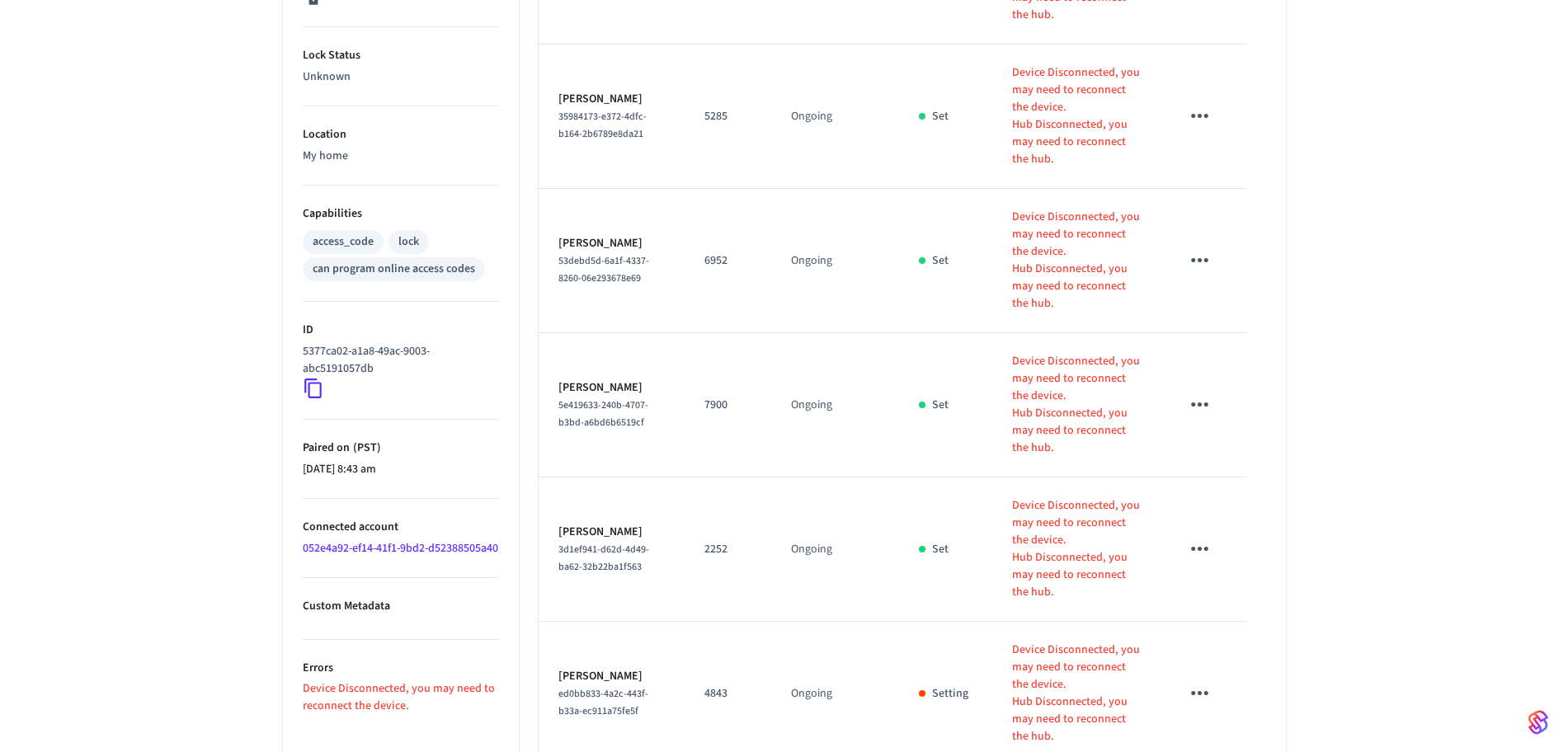
click at [710, 541] on p "2252" at bounding box center [728, 550] width 47 height 17
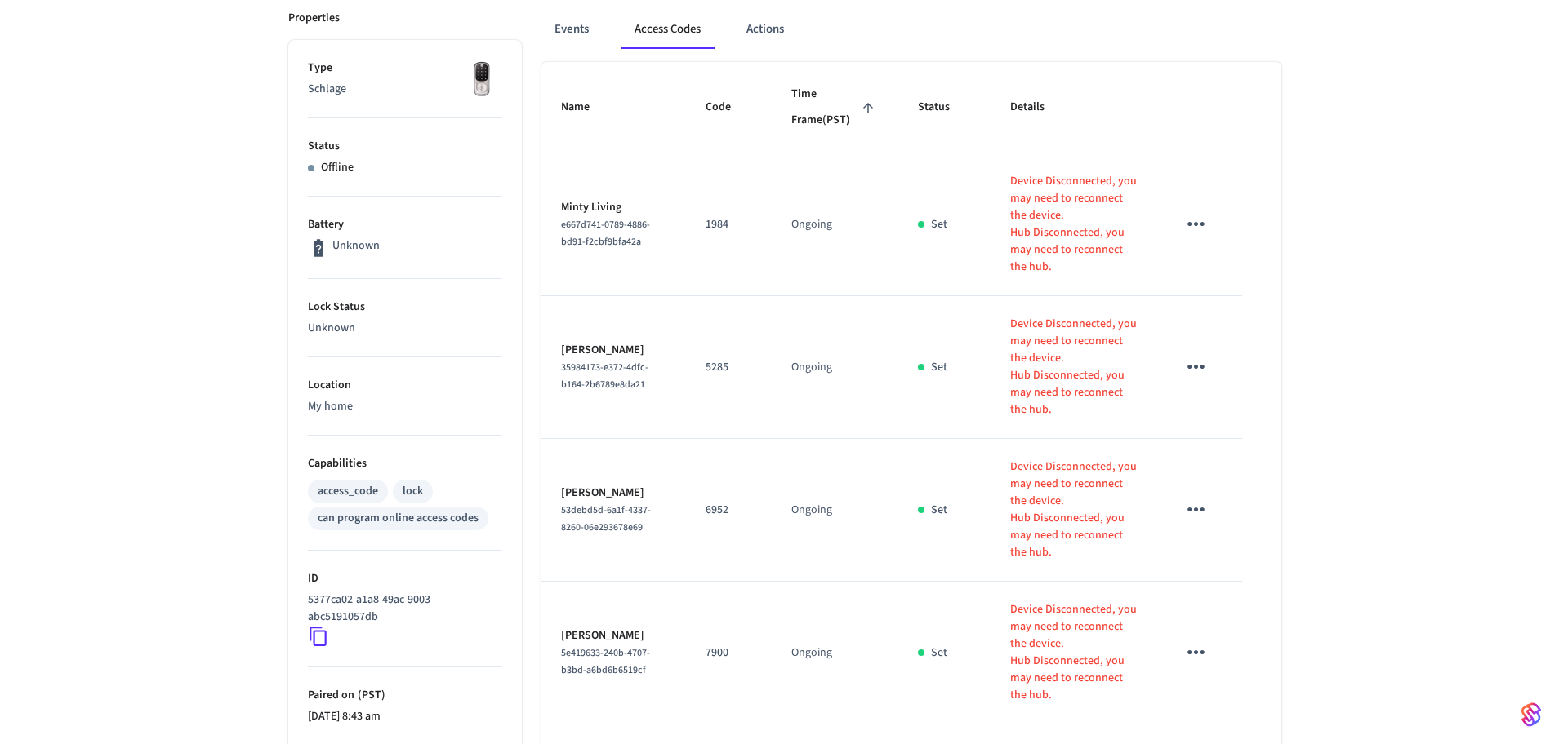
scroll to position [0, 0]
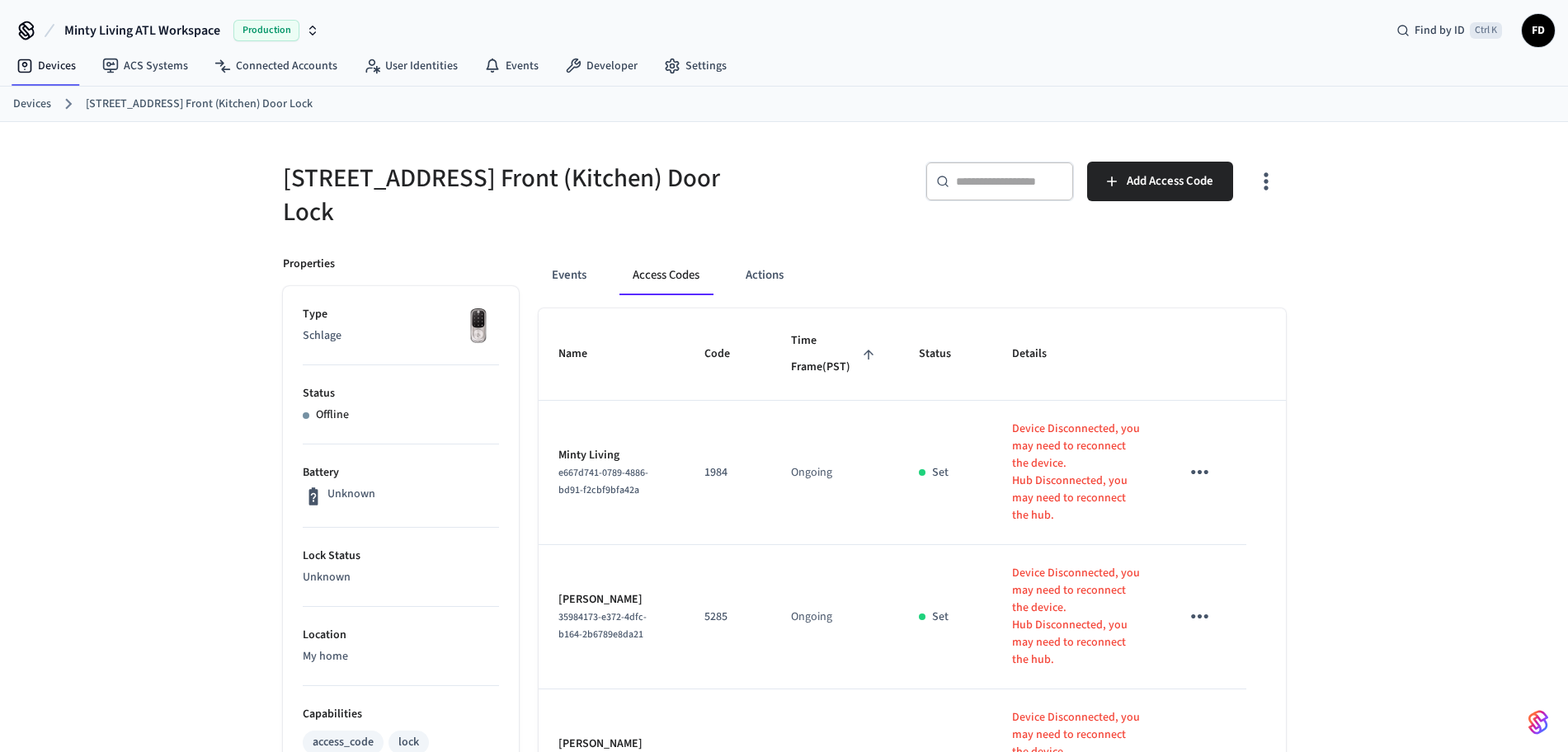
click at [22, 106] on link "Devices" at bounding box center [32, 104] width 38 height 17
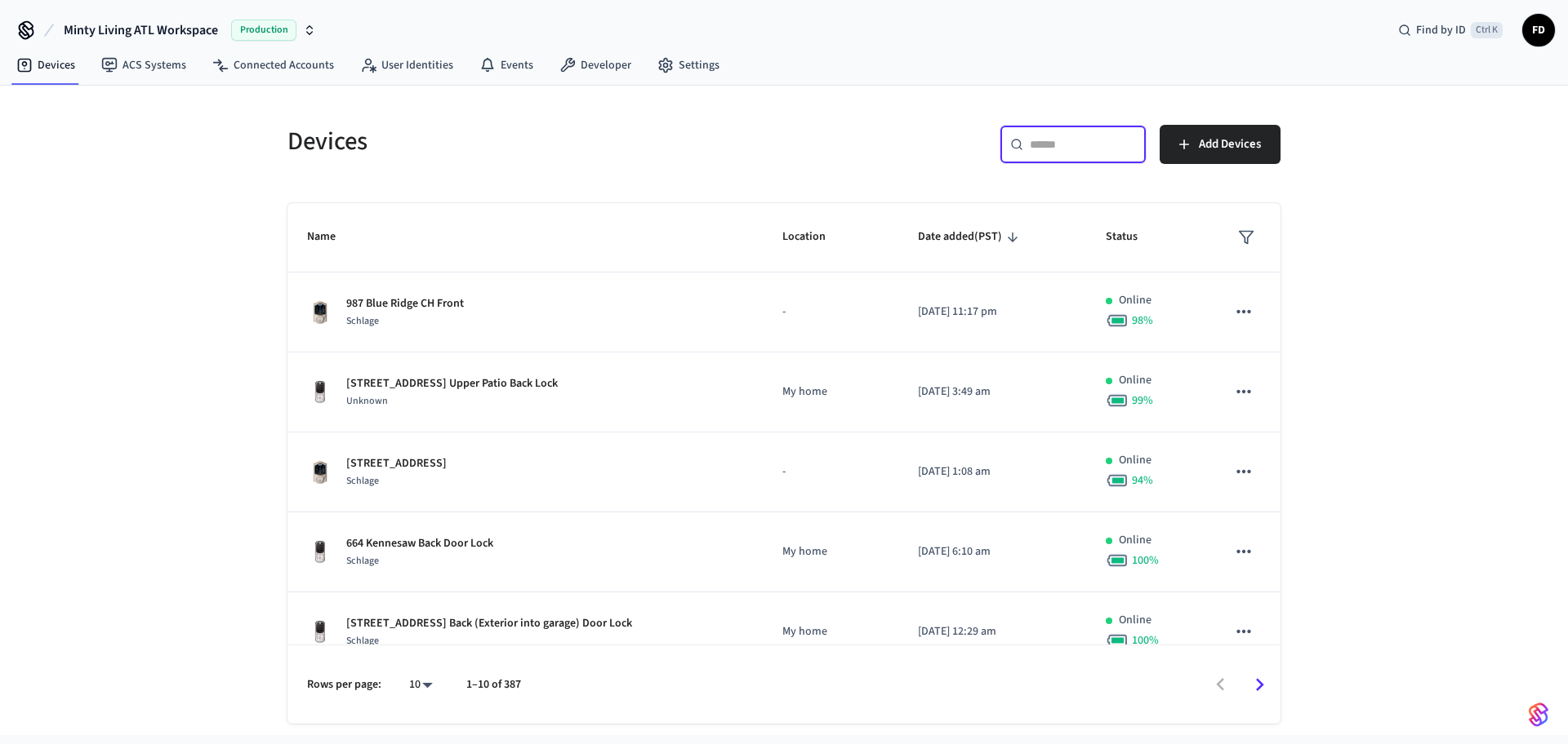
click at [1075, 145] on input "text" at bounding box center [1082, 144] width 106 height 16
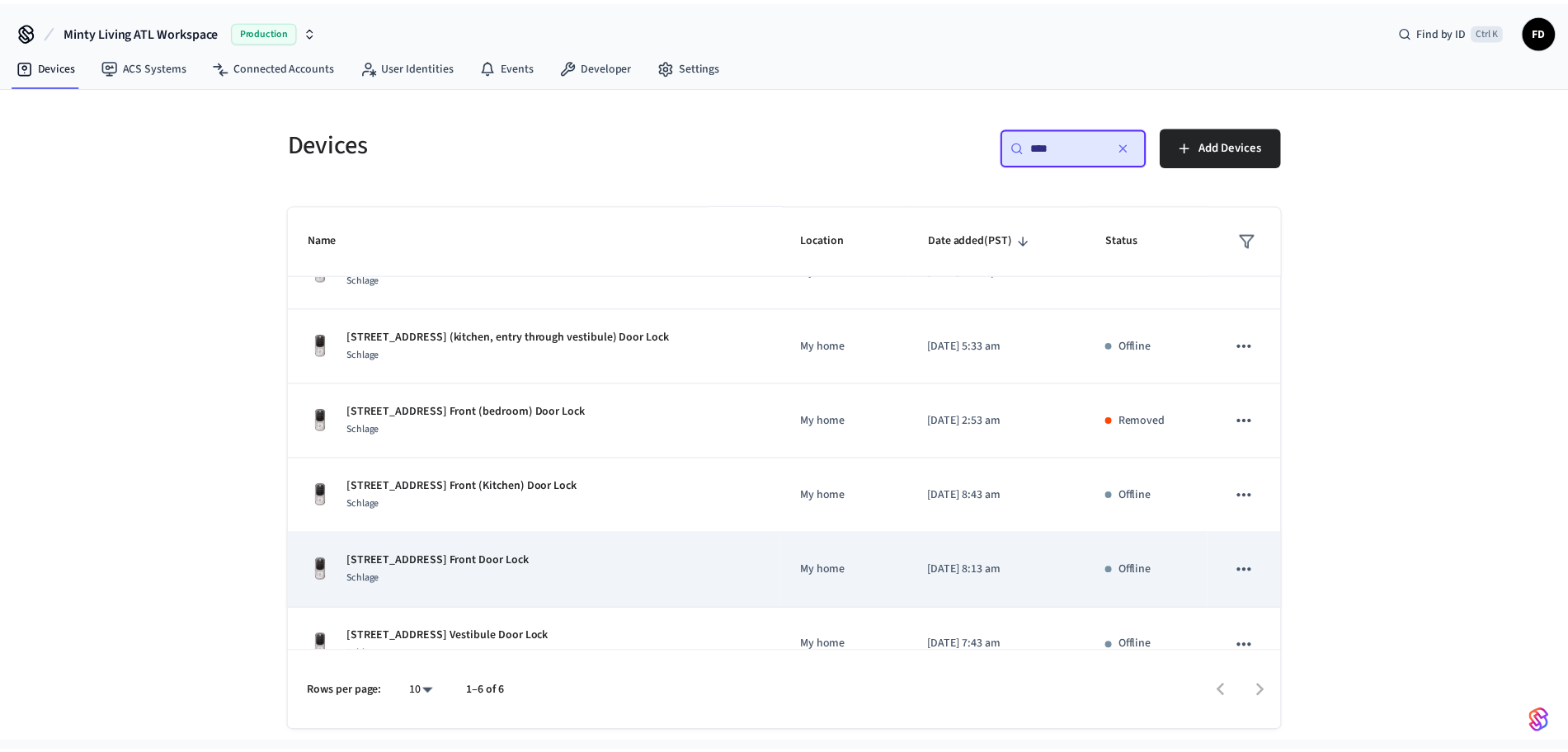
scroll to position [41, 0]
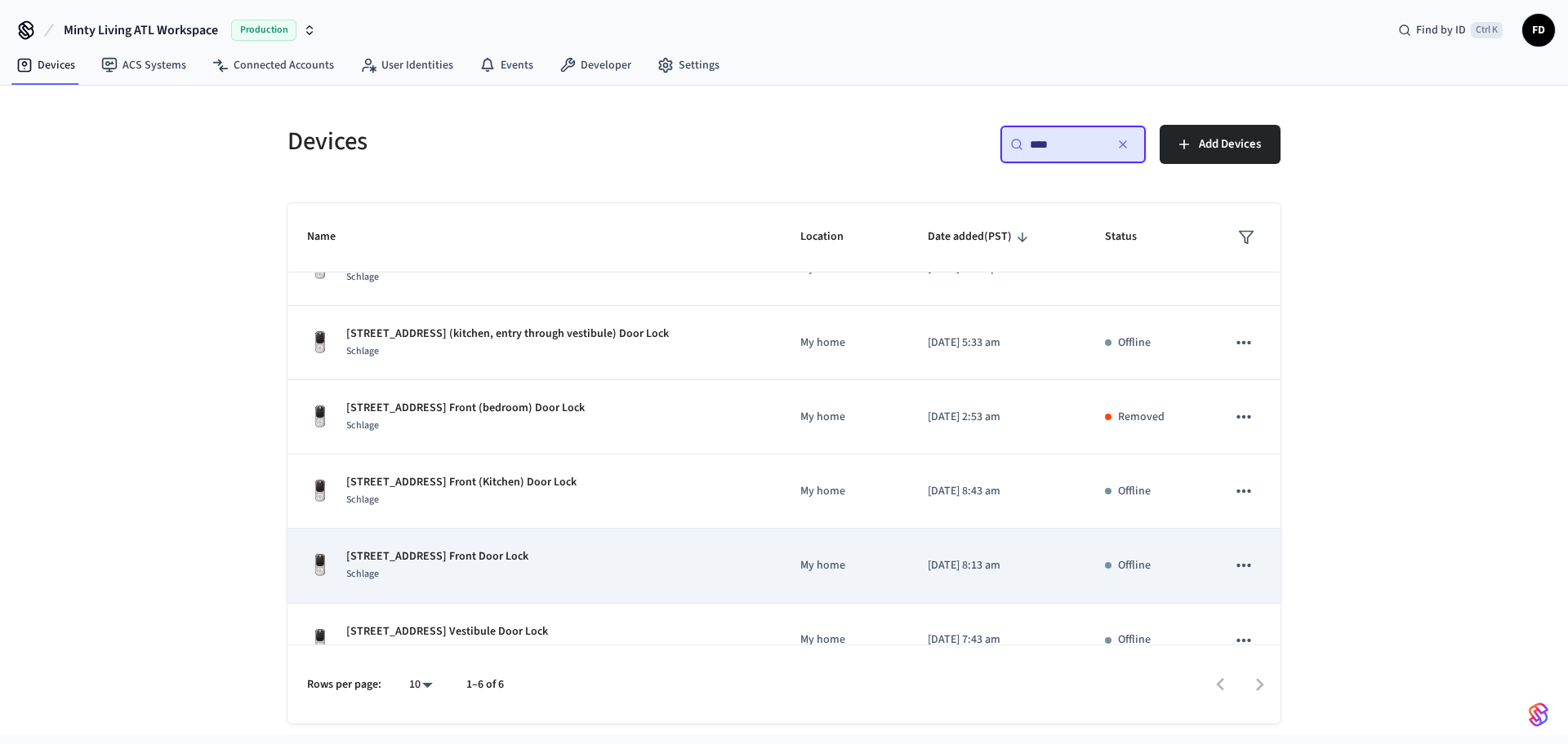
type input "***"
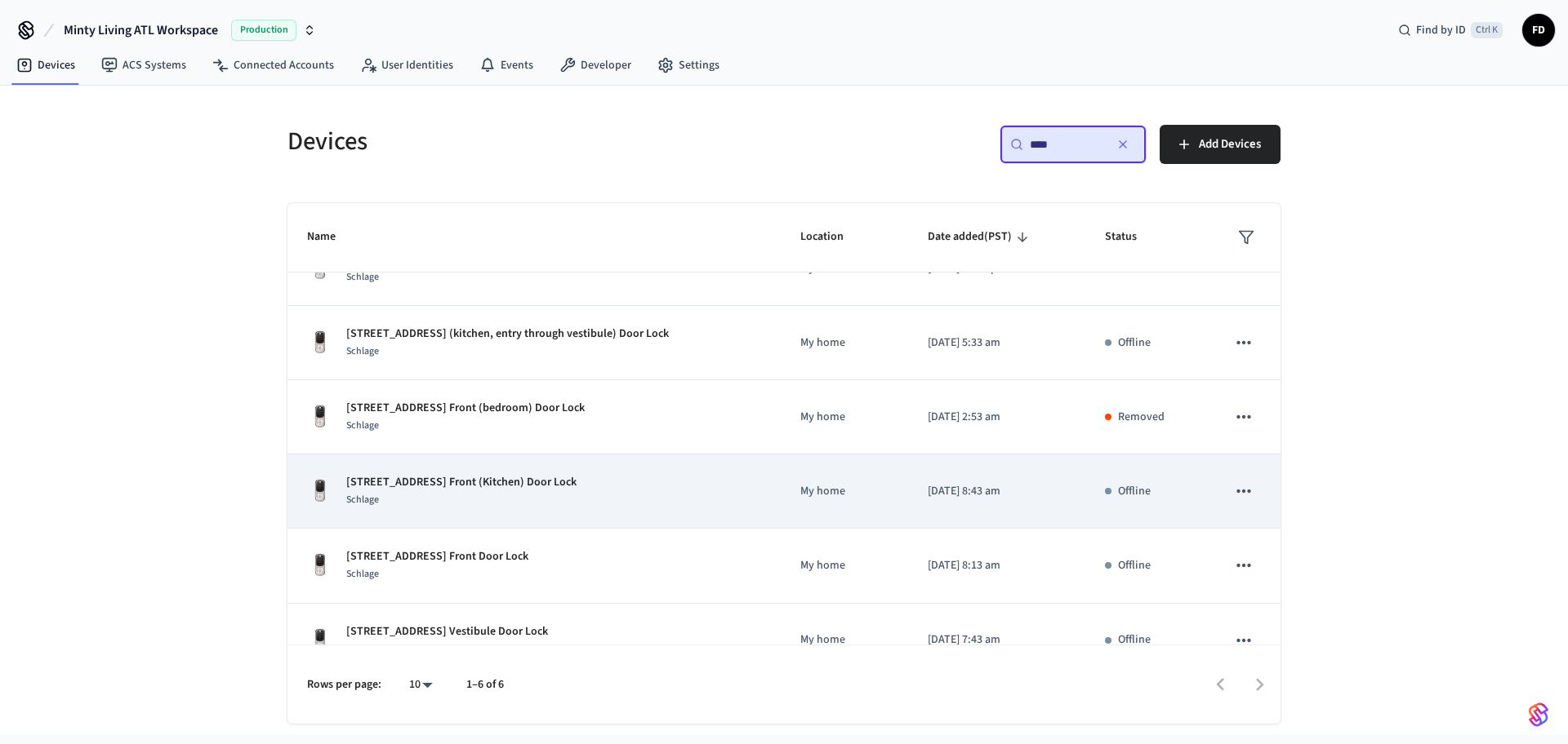
click at [698, 497] on div "[STREET_ADDRESS] Front (Kitchen) Door Lock Schlage" at bounding box center [534, 491] width 454 height 34
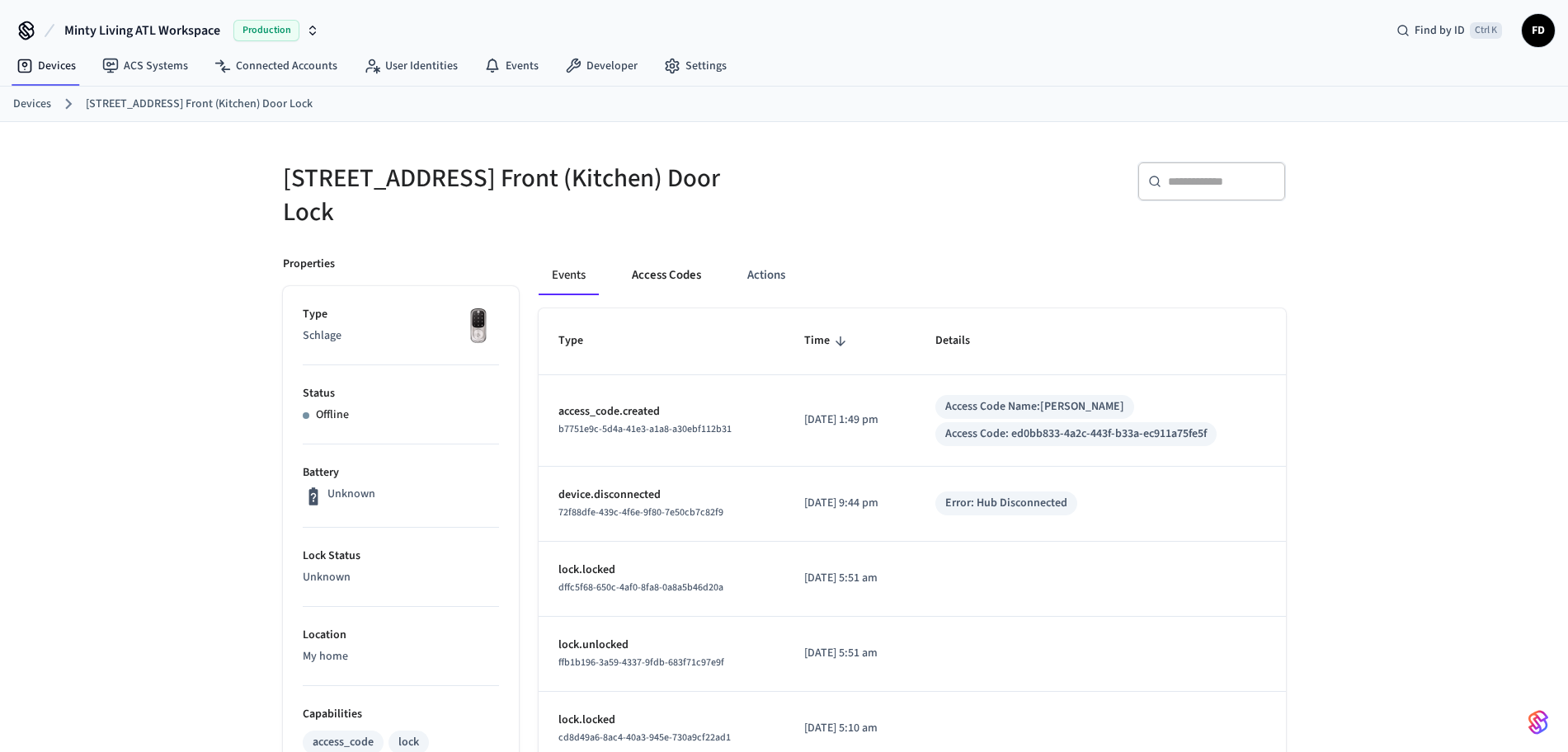
click at [644, 269] on button "Access Codes" at bounding box center [666, 276] width 95 height 40
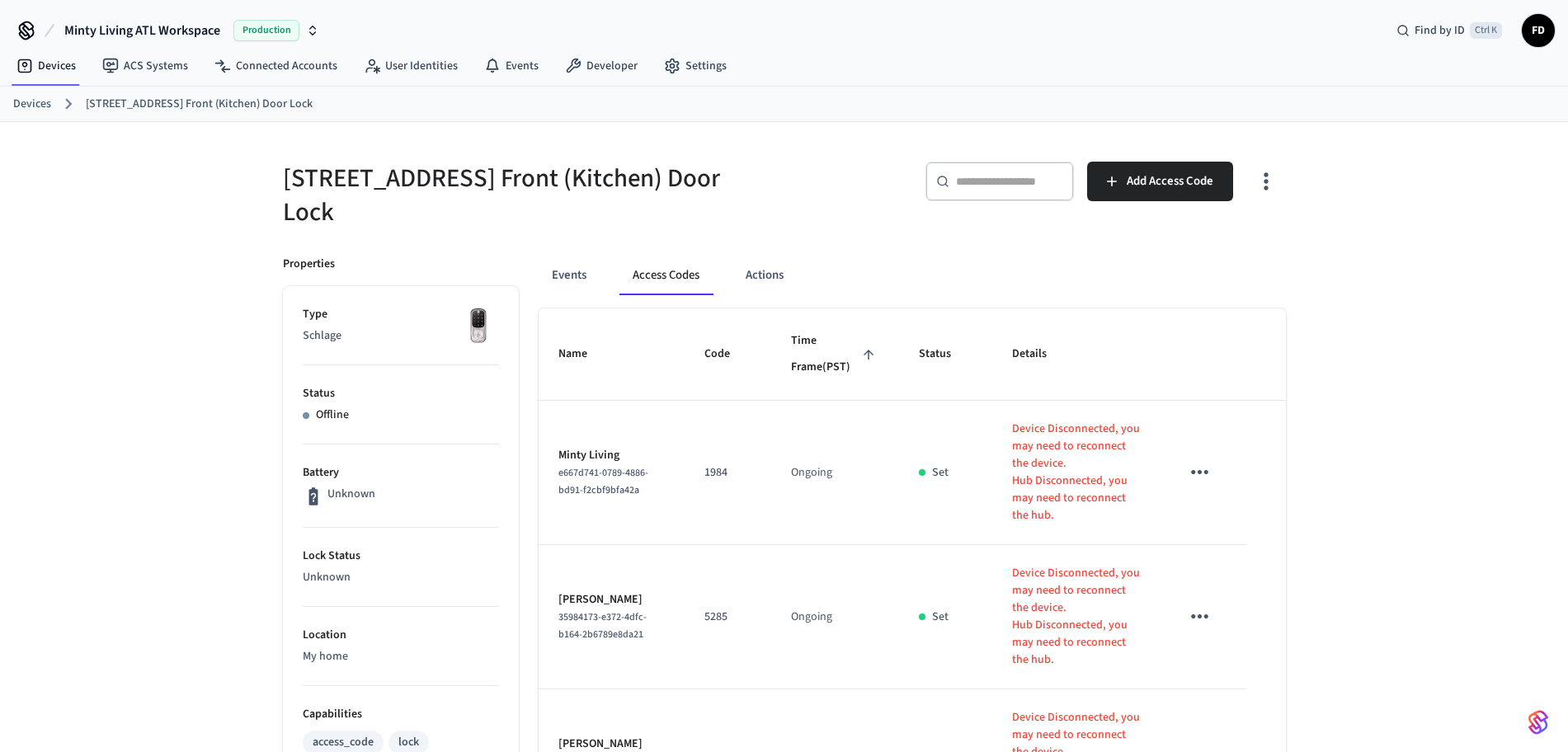
scroll to position [501, 0]
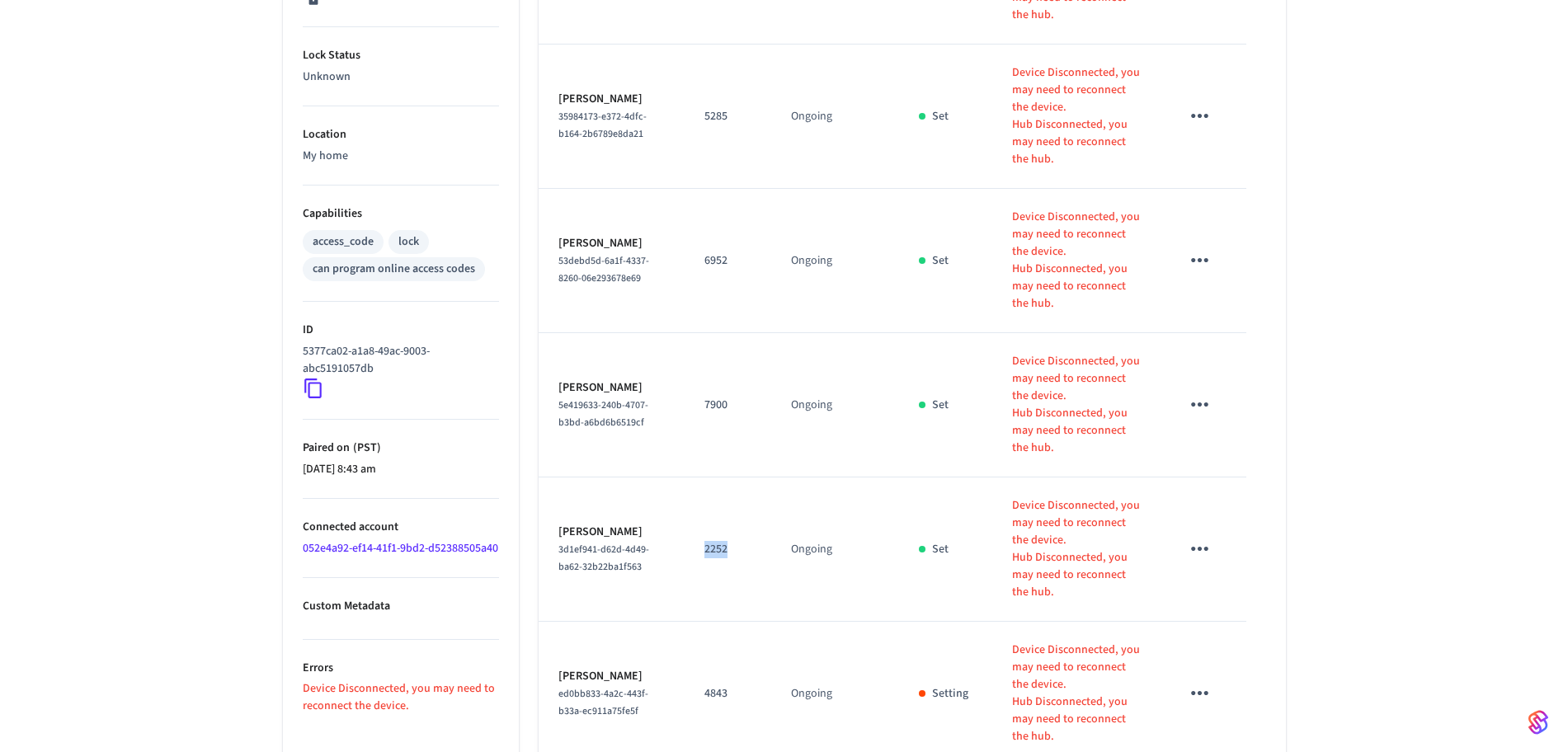
drag, startPoint x: 682, startPoint y: 416, endPoint x: 747, endPoint y: 420, distance: 65.1
click at [747, 478] on td "2252" at bounding box center [728, 550] width 87 height 144
copy p "2252"
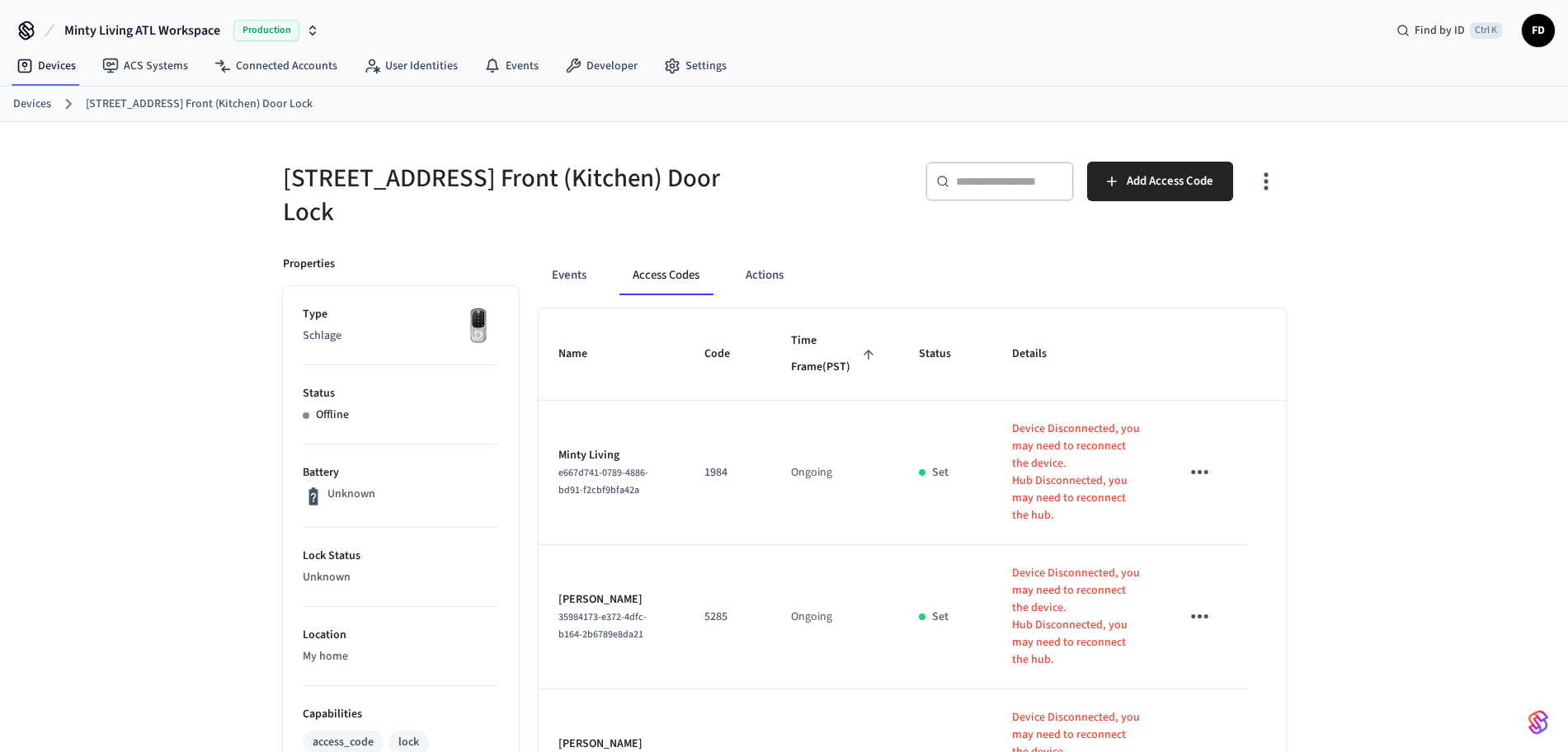
click at [27, 112] on link "Devices" at bounding box center [32, 104] width 38 height 17
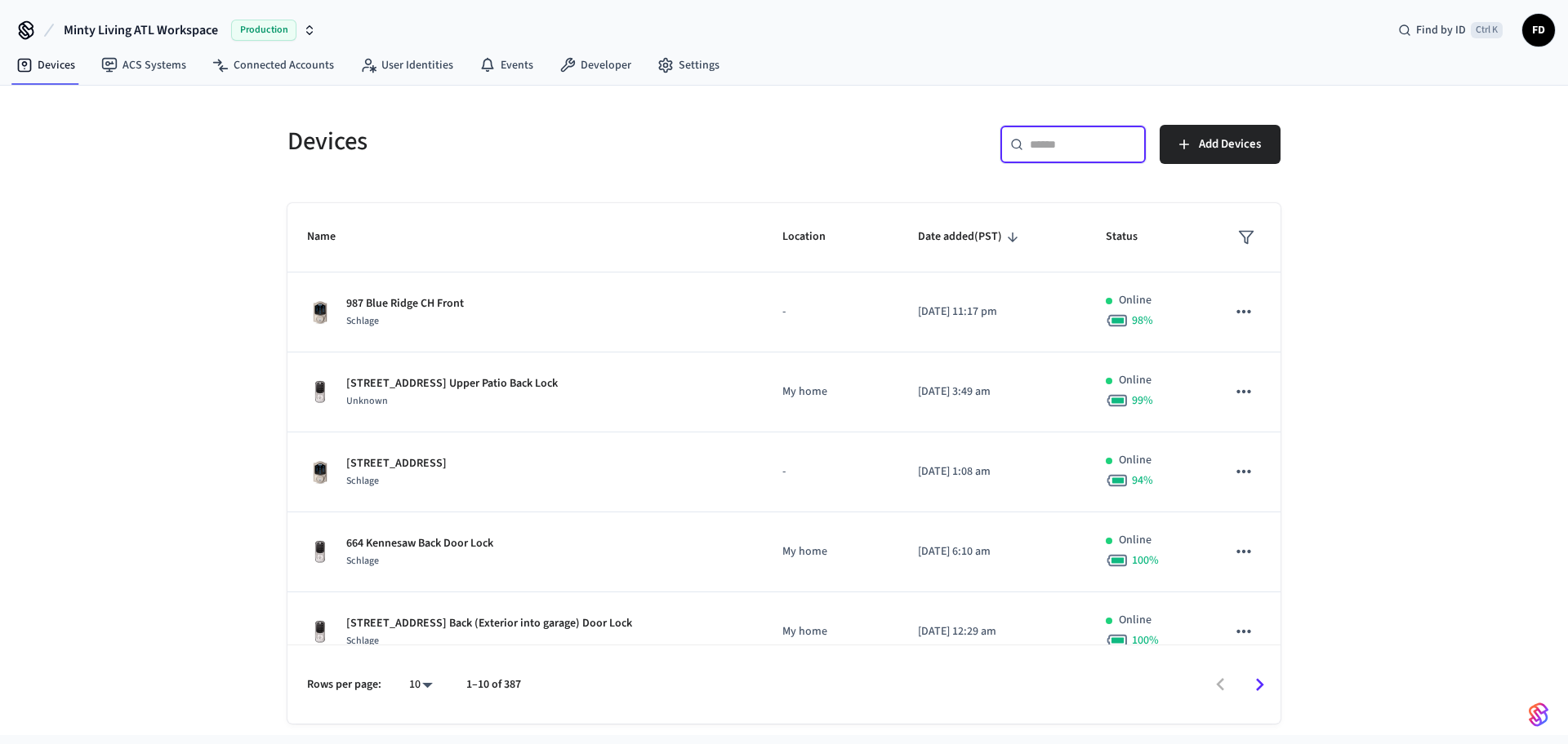
click at [1055, 147] on input "text" at bounding box center [1082, 144] width 106 height 16
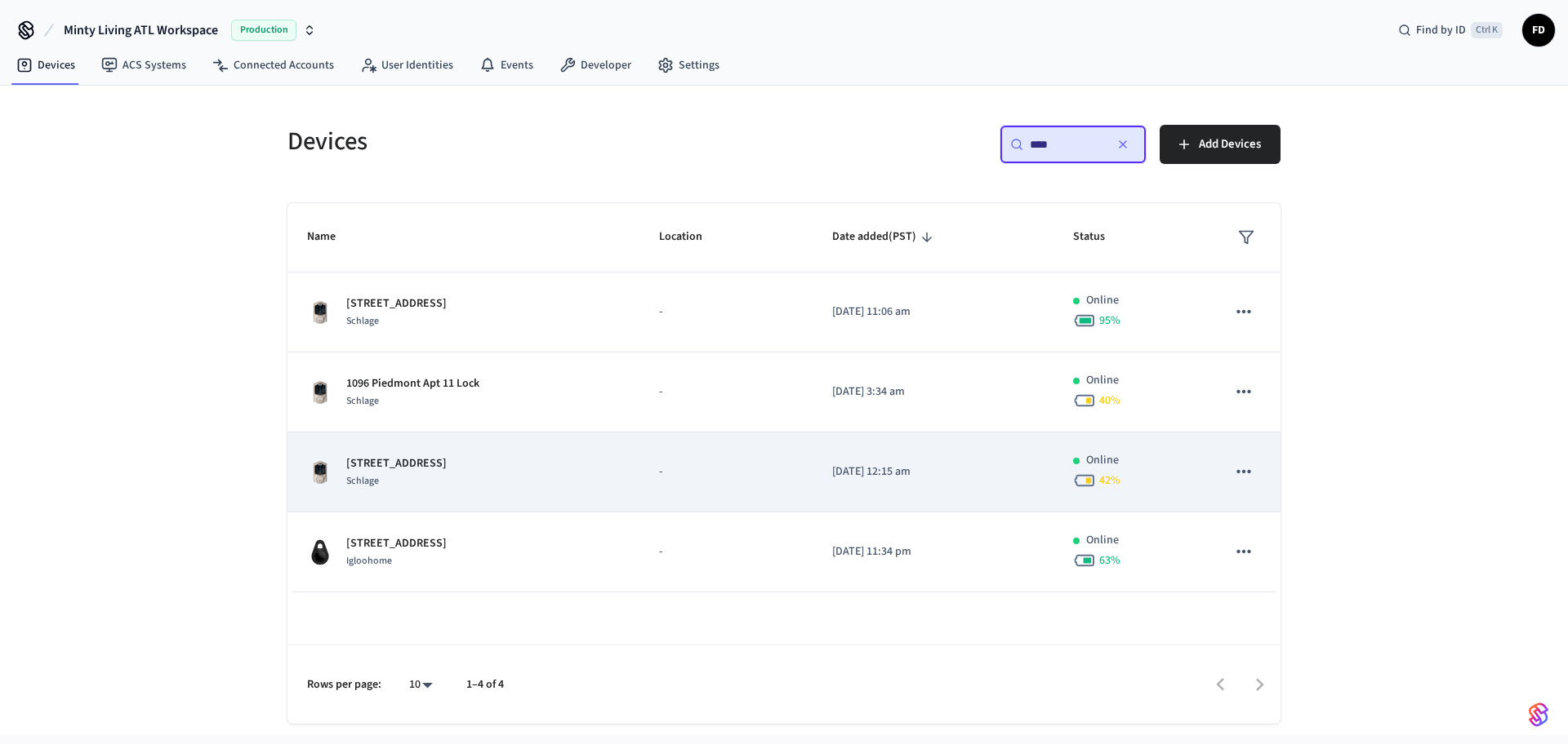
type input "****"
click at [561, 476] on div "1096 Piedmont Apt 4 Schlage" at bounding box center [464, 473] width 313 height 34
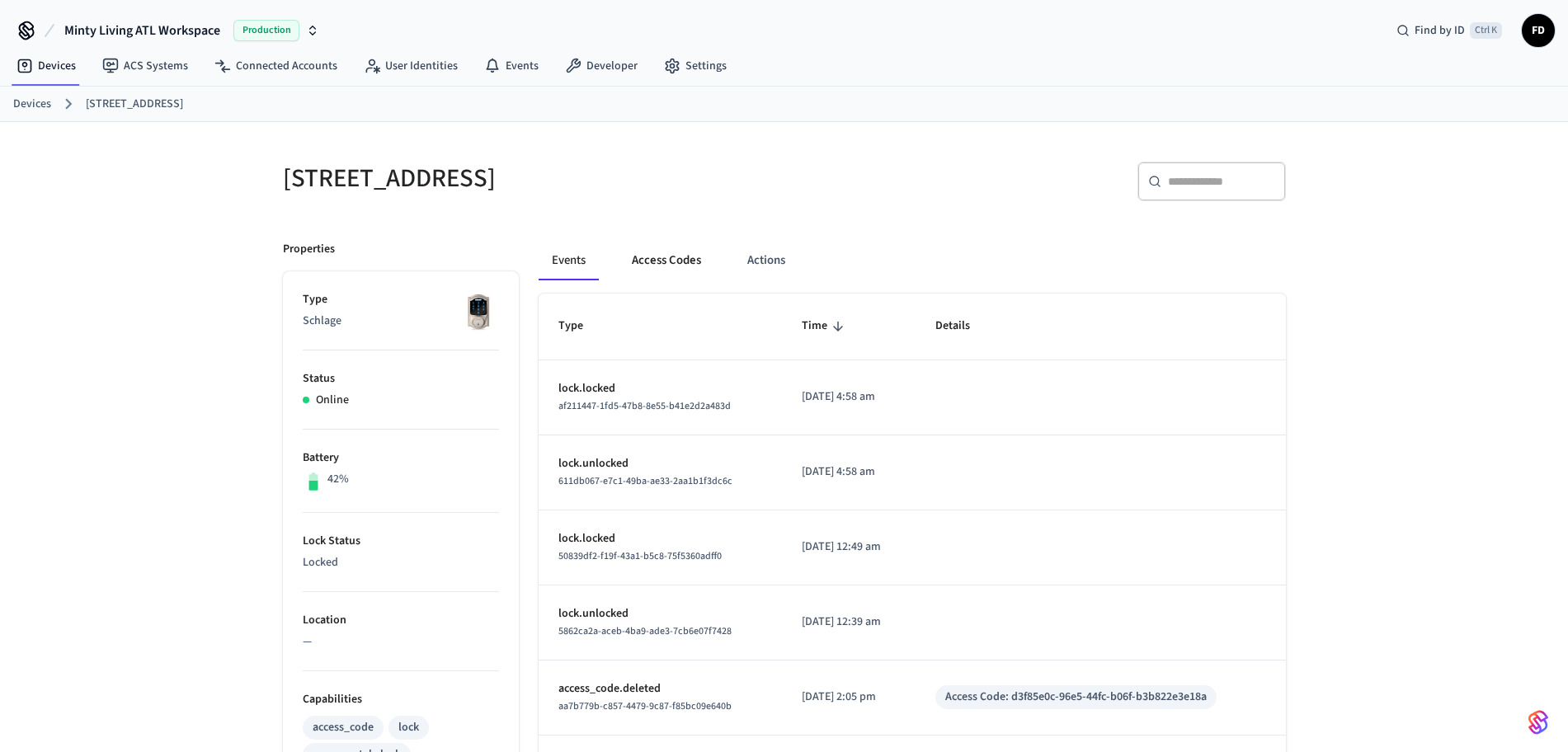
click at [648, 259] on button "Access Codes" at bounding box center [666, 260] width 95 height 40
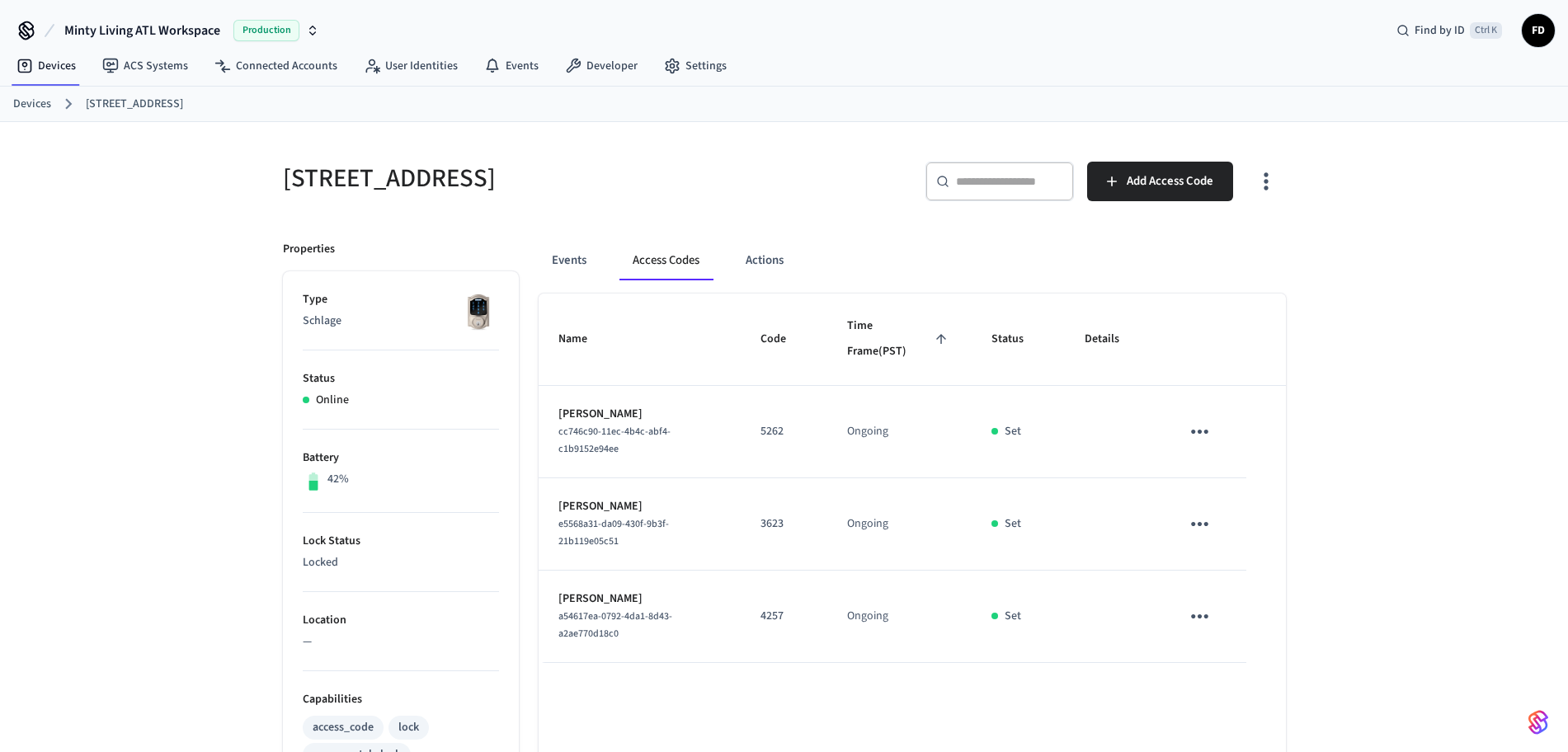
click at [52, 100] on ol "Devices 1096 Piedmont Apt 4" at bounding box center [790, 103] width 1554 height 21
click at [40, 102] on link "Devices" at bounding box center [32, 104] width 38 height 17
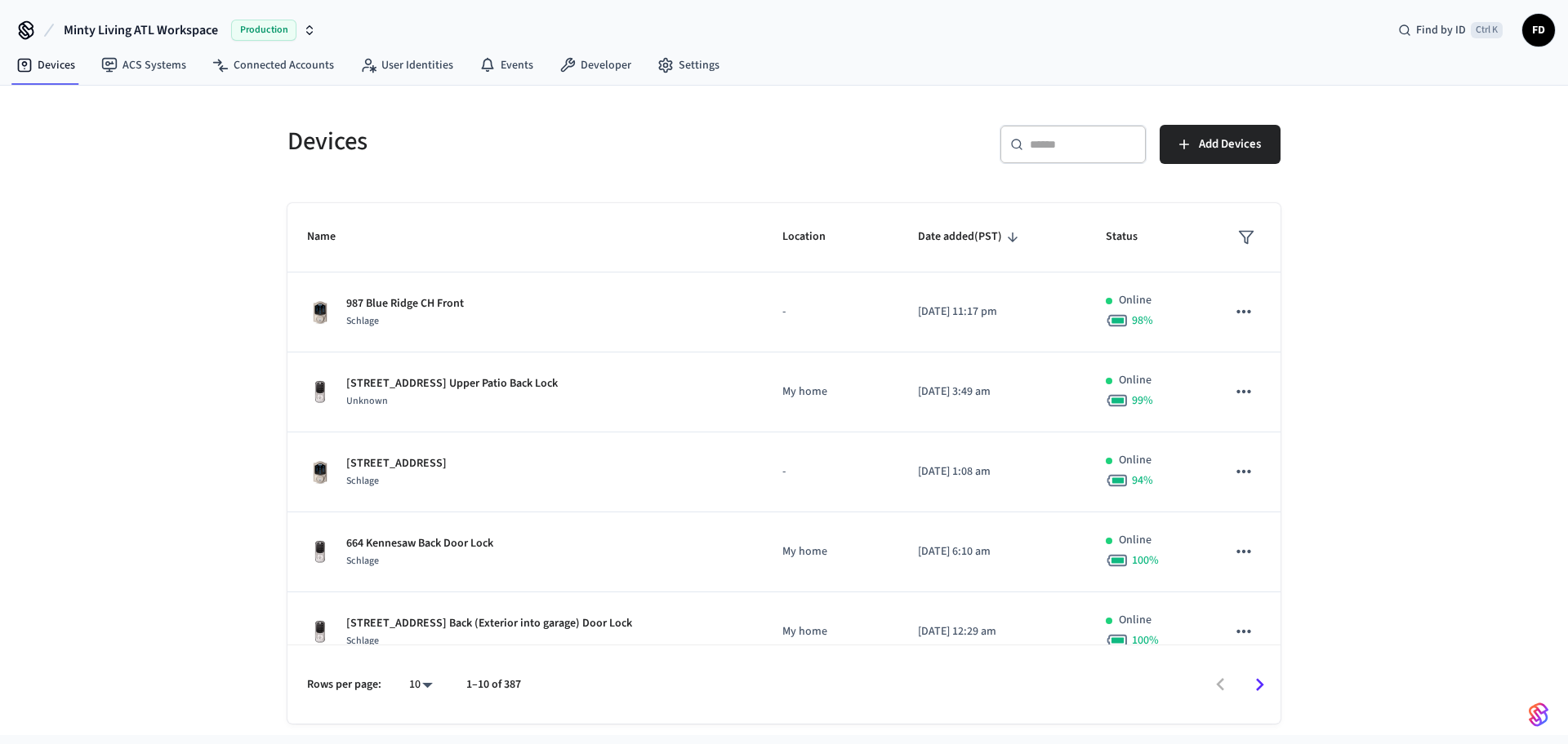
click at [1070, 156] on div "​ ​" at bounding box center [1073, 145] width 147 height 39
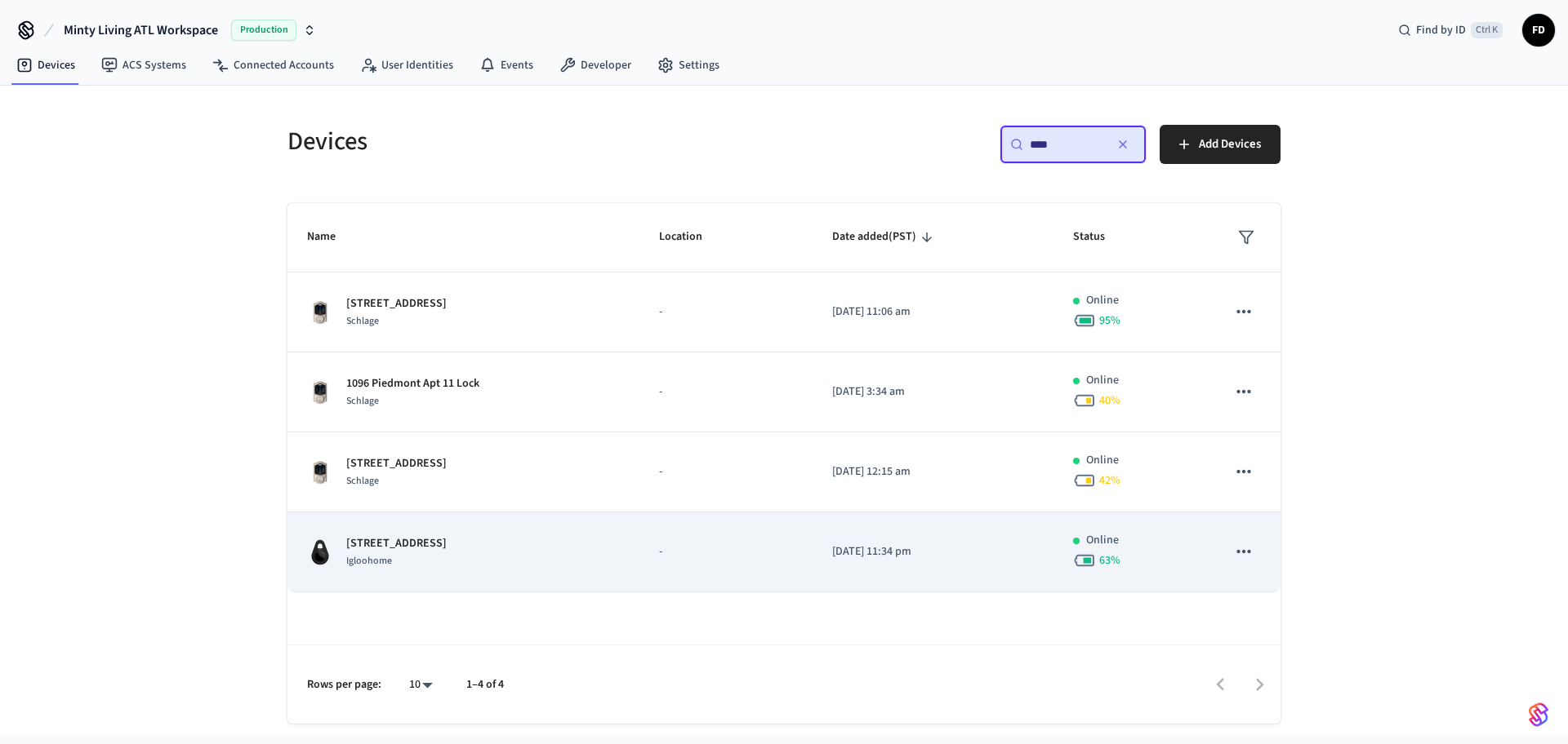
type input "****"
click at [617, 550] on td "1096 Piedmont Lock Box 1 Igloohome" at bounding box center [464, 553] width 352 height 80
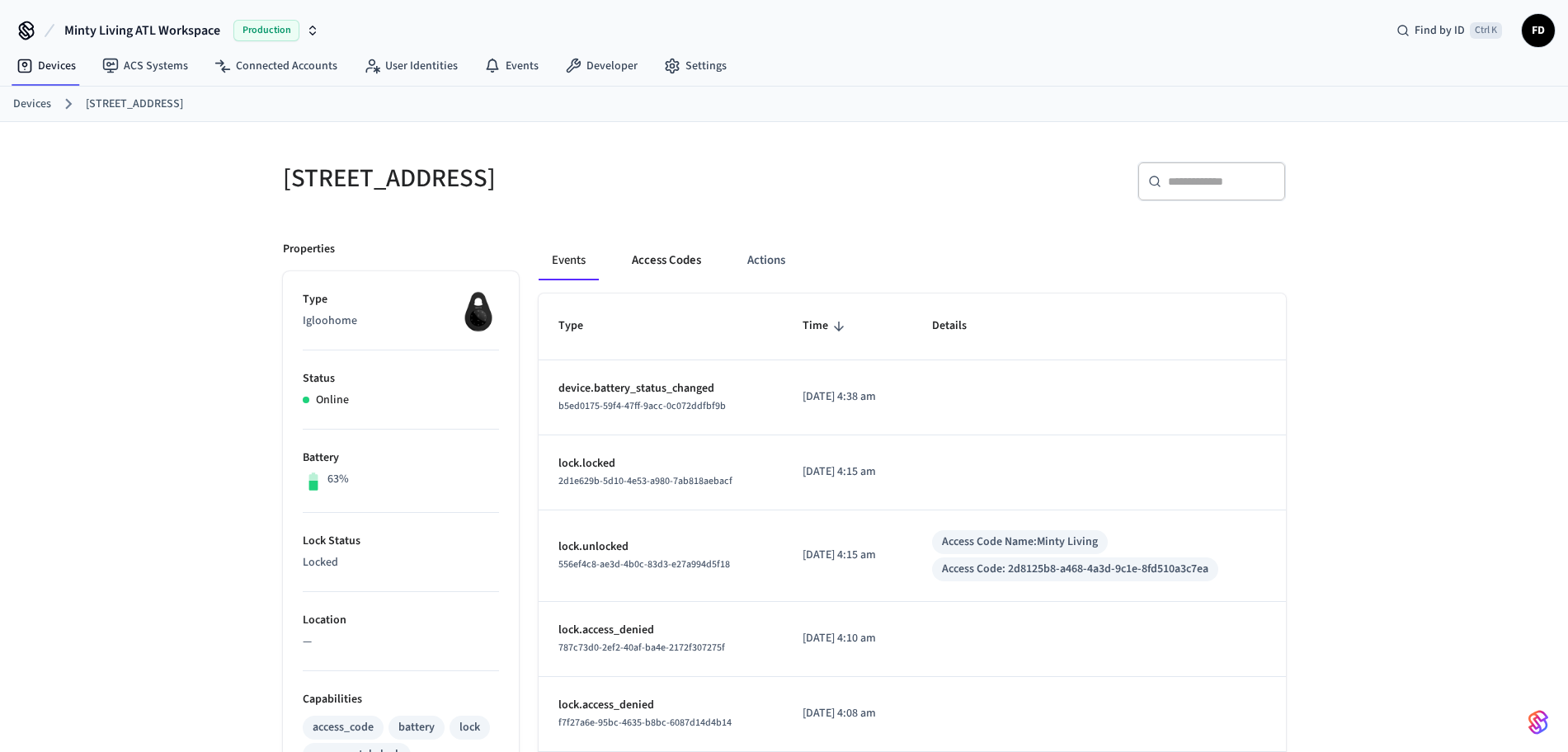
click at [675, 260] on button "Access Codes" at bounding box center [666, 260] width 95 height 40
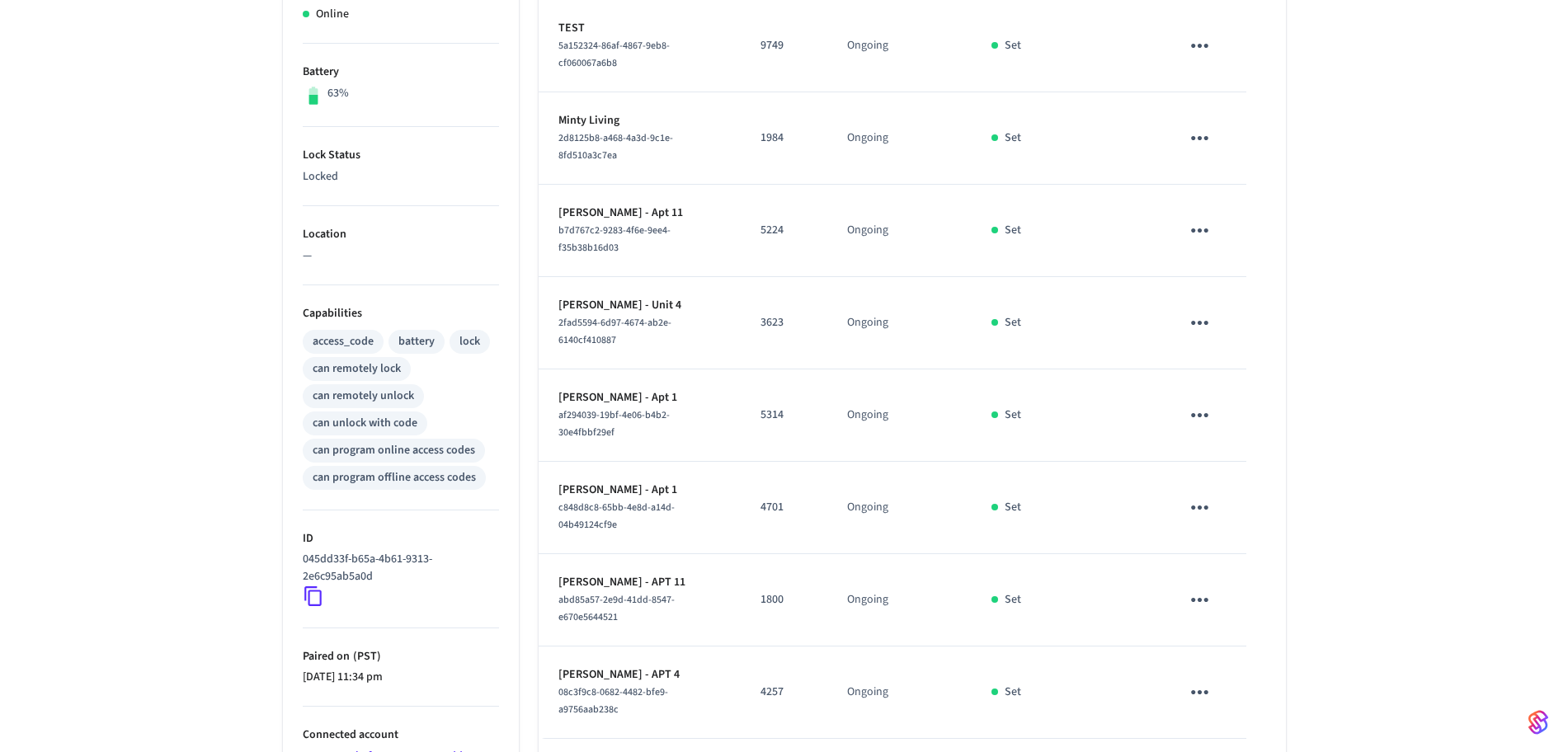
scroll to position [239, 0]
